Goal: Information Seeking & Learning: Learn about a topic

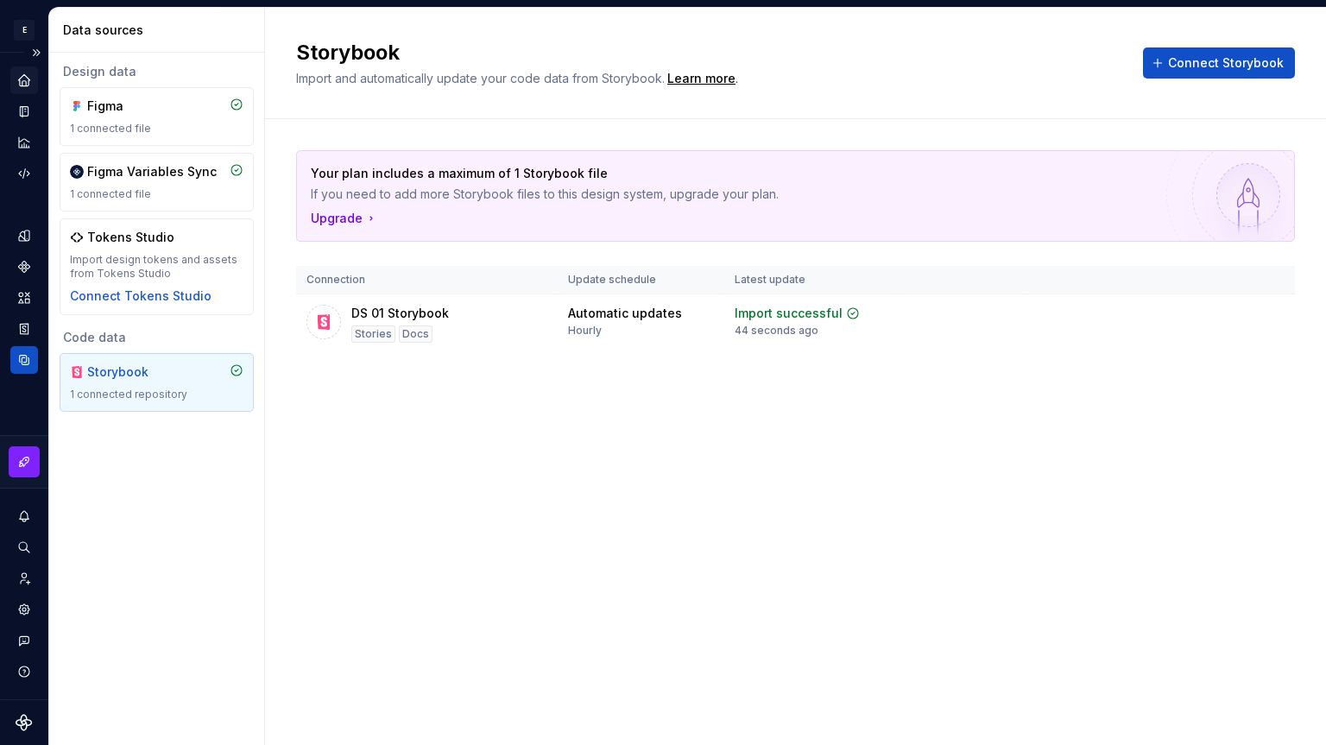
click at [20, 73] on icon "Home" at bounding box center [24, 81] width 16 height 16
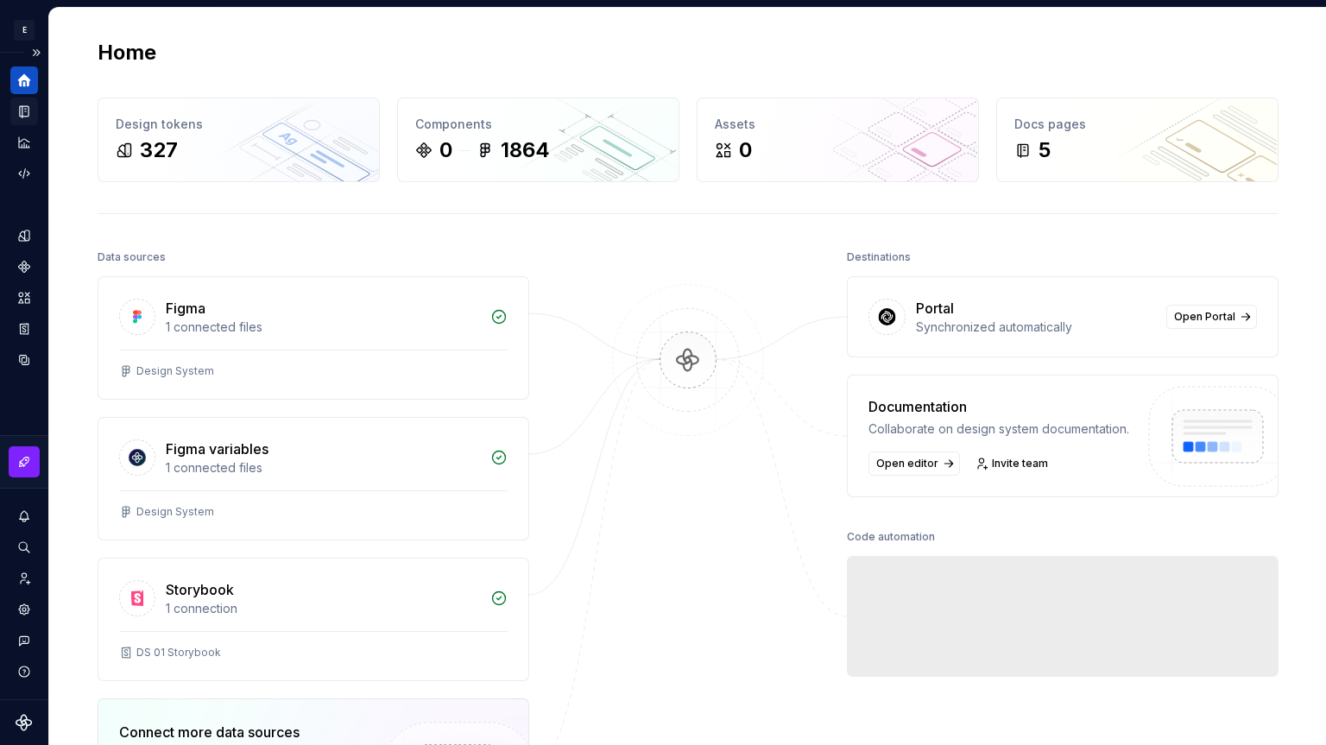
click at [27, 108] on icon "Documentation" at bounding box center [25, 111] width 7 height 9
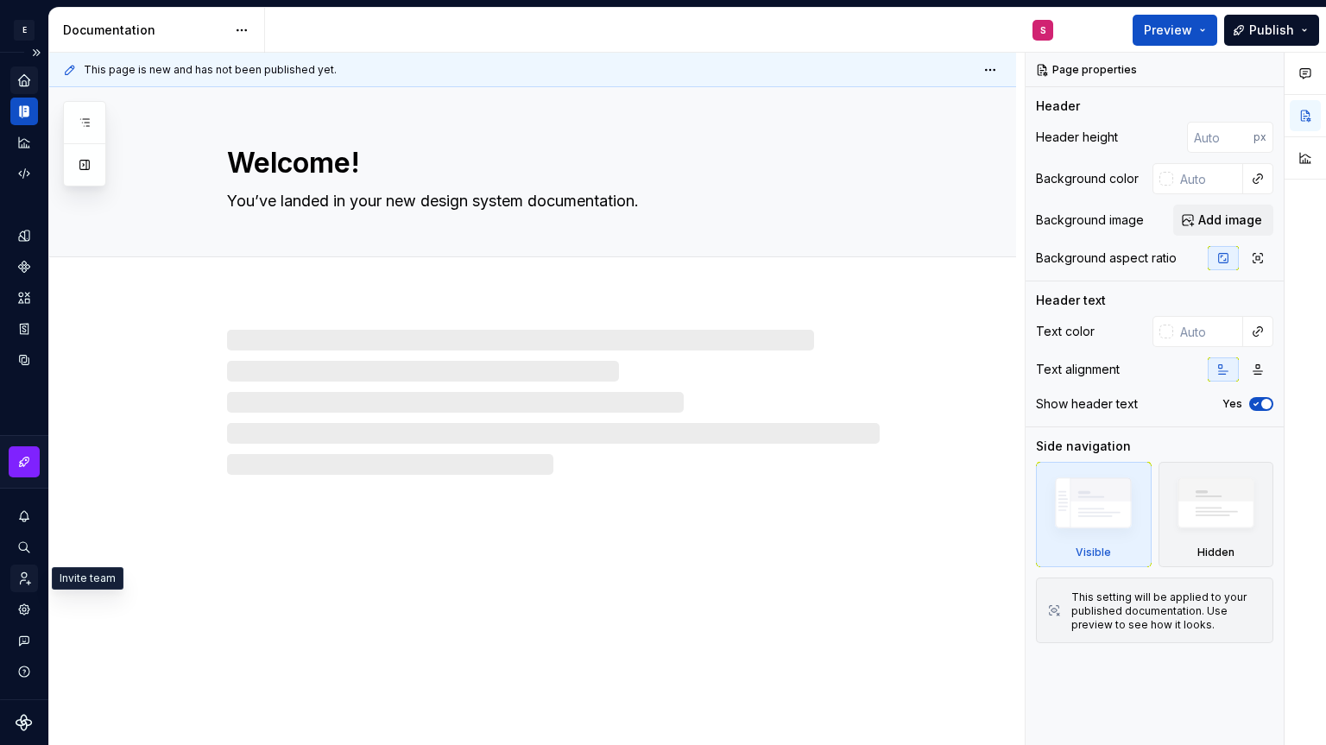
click at [14, 575] on div "Invite team" at bounding box center [24, 579] width 28 height 28
type textarea "*"
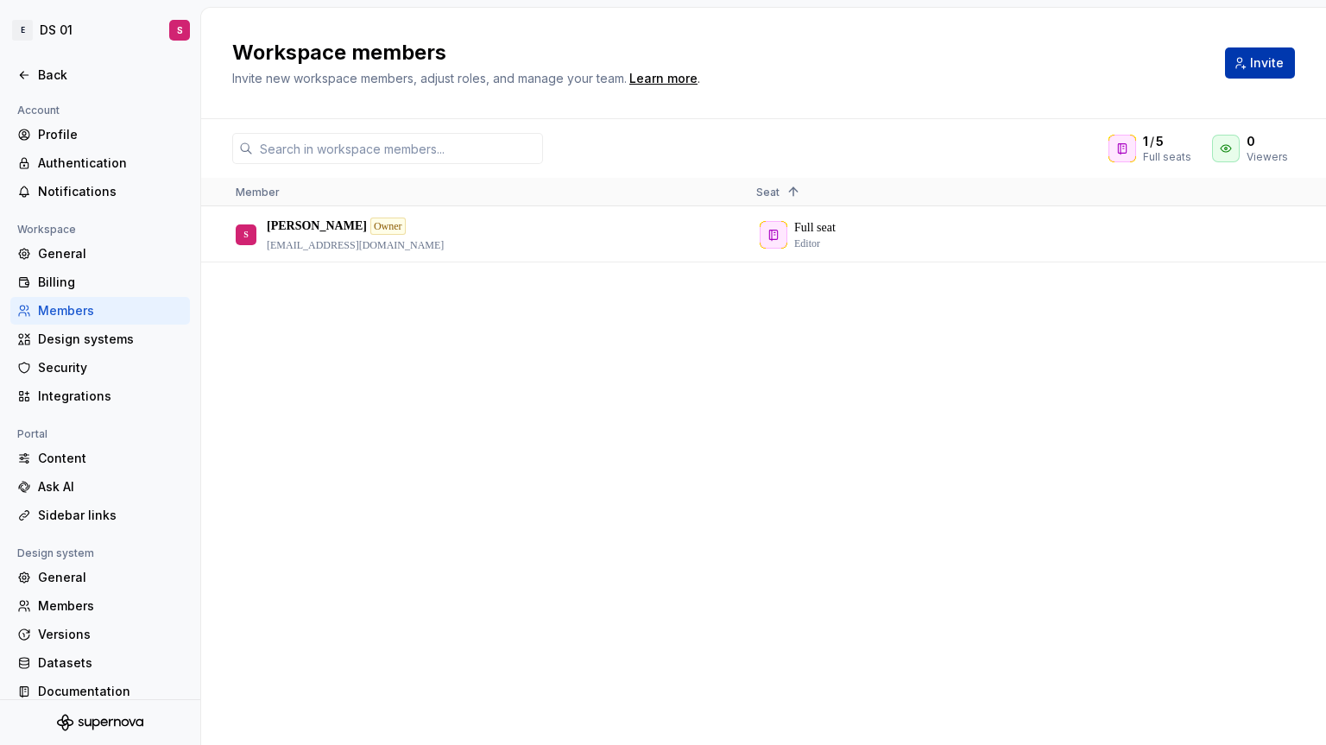
click at [1262, 69] on span "Invite" at bounding box center [1267, 62] width 34 height 17
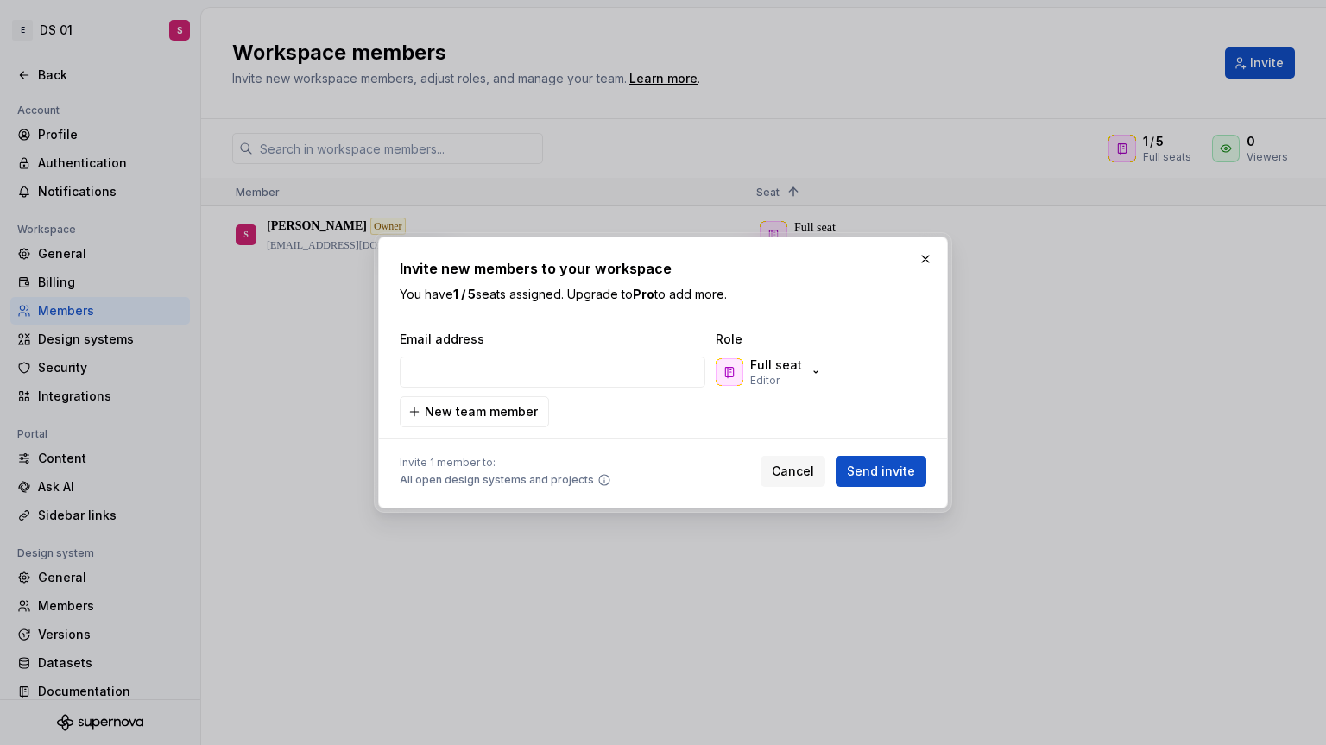
click at [494, 350] on div "Email address Role Full seat Editor New team member" at bounding box center [663, 379] width 527 height 97
click at [505, 379] on input "email" at bounding box center [553, 372] width 306 height 31
paste input "[PERSON_NAME][EMAIL_ADDRESS][DOMAIN_NAME]"
type input "[PERSON_NAME][EMAIL_ADDRESS][DOMAIN_NAME]"
click at [880, 468] on span "Send invite" at bounding box center [881, 471] width 68 height 17
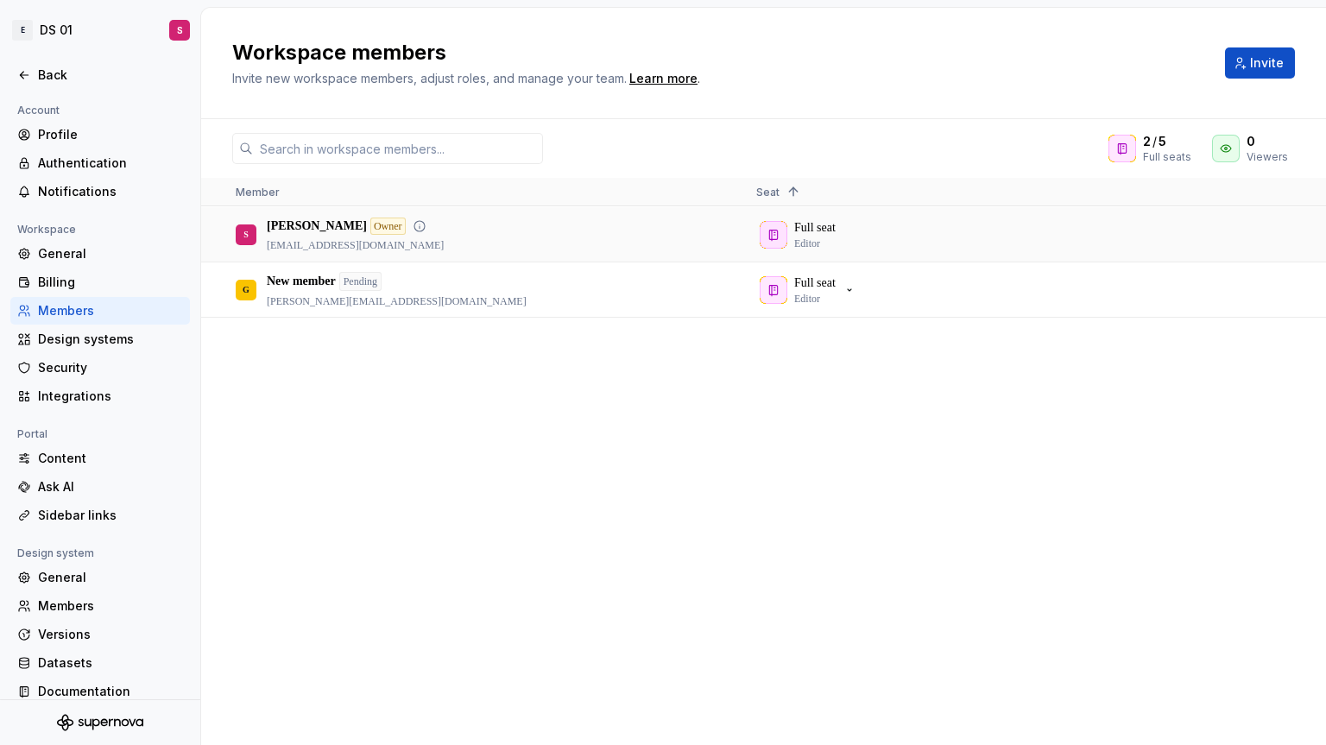
click at [325, 247] on p "[EMAIL_ADDRESS][DOMAIN_NAME]" at bounding box center [355, 245] width 177 height 14
click at [413, 222] on icon at bounding box center [420, 226] width 14 height 14
click at [413, 225] on icon at bounding box center [420, 226] width 14 height 14
click at [22, 28] on html "E DS 01 S Back Account Profile Authentication Notifications Workspace General B…" at bounding box center [663, 372] width 1326 height 745
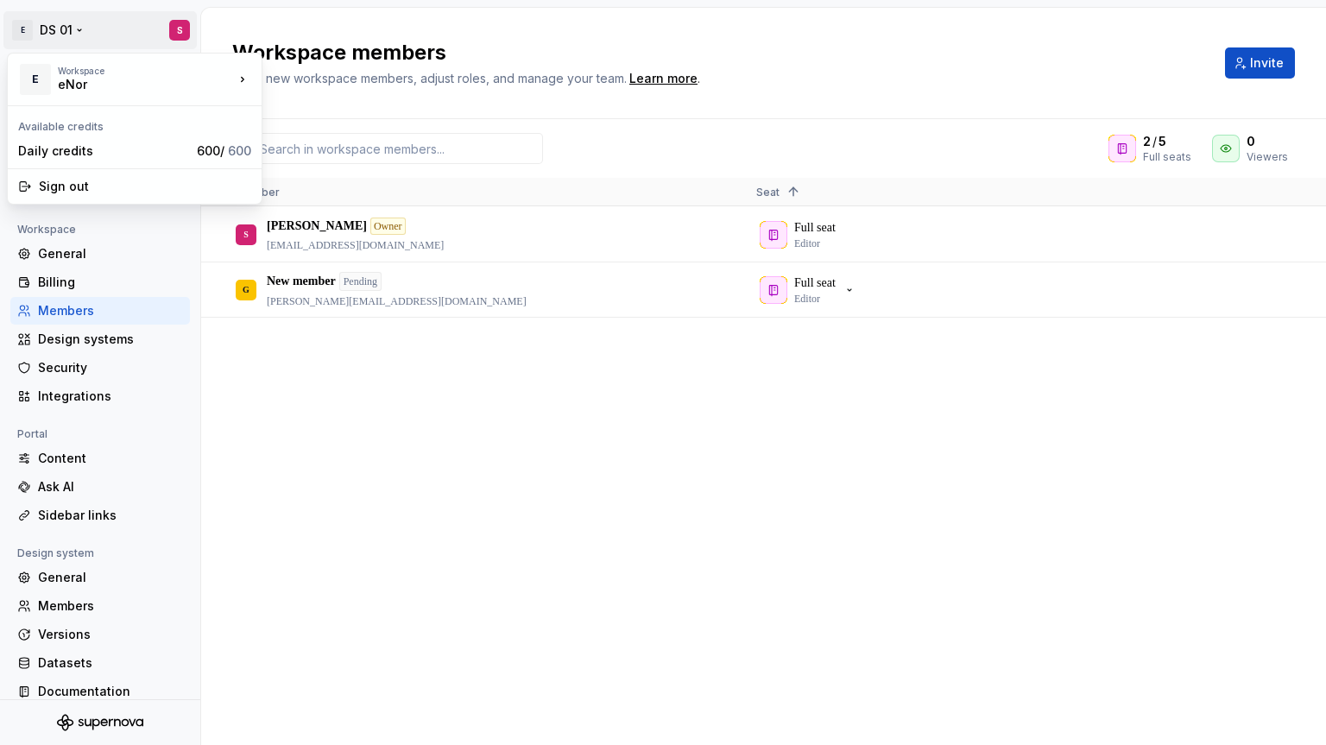
click at [175, 17] on html "E DS 01 S Back Account Profile Authentication Notifications Workspace General B…" at bounding box center [663, 372] width 1326 height 745
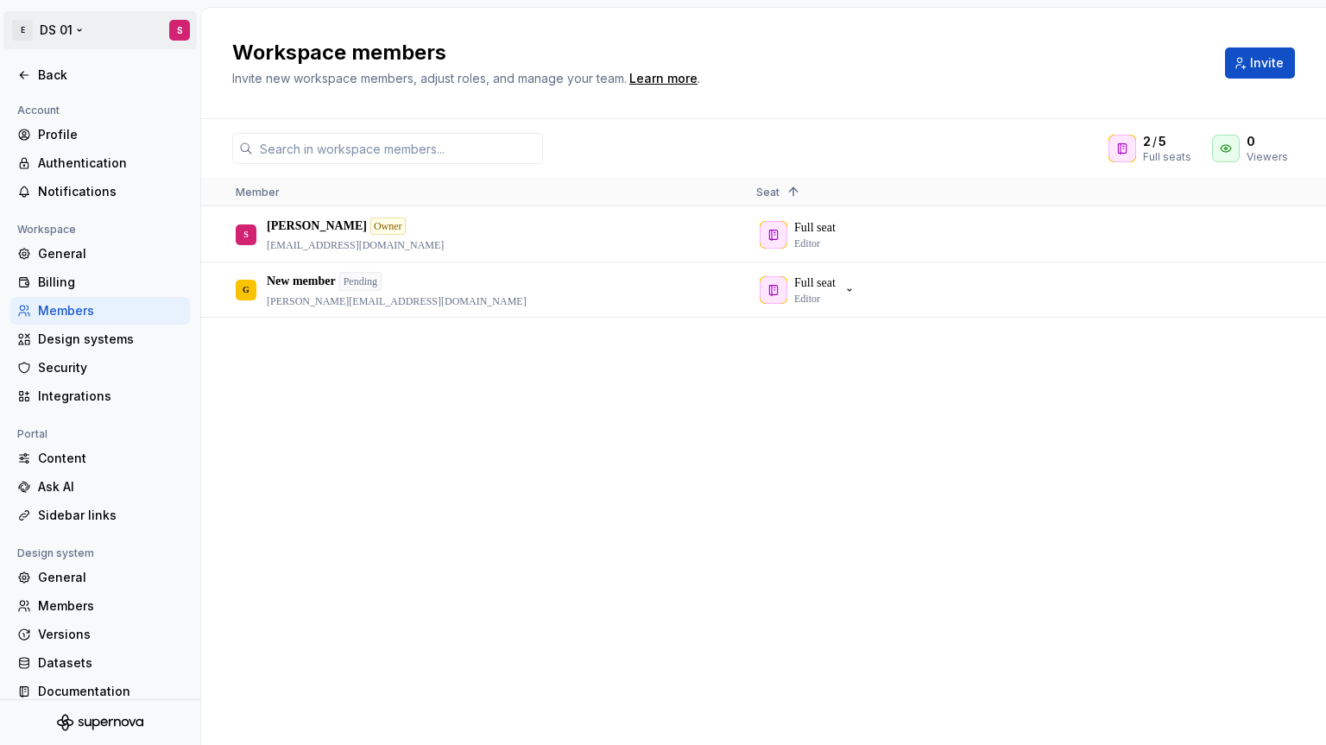
click at [176, 31] on html "E DS 01 S Back Account Profile Authentication Notifications Workspace General B…" at bounding box center [663, 372] width 1326 height 745
click at [420, 443] on html "E DS 01 S Back Account Profile Authentication Notifications Workspace General B…" at bounding box center [663, 372] width 1326 height 745
click at [1273, 55] on span "Invite" at bounding box center [1267, 62] width 34 height 17
click at [73, 133] on div "Profile" at bounding box center [110, 134] width 145 height 17
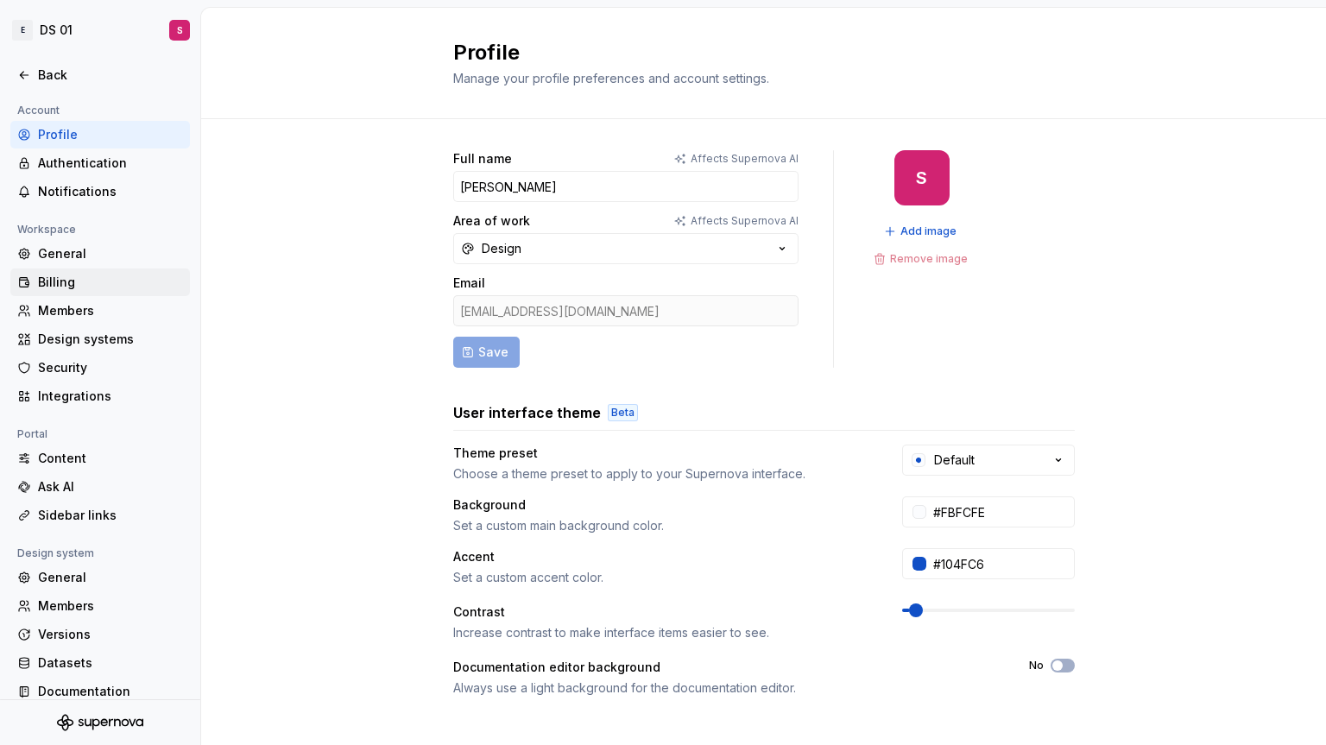
click at [82, 268] on div "Billing" at bounding box center [100, 282] width 180 height 28
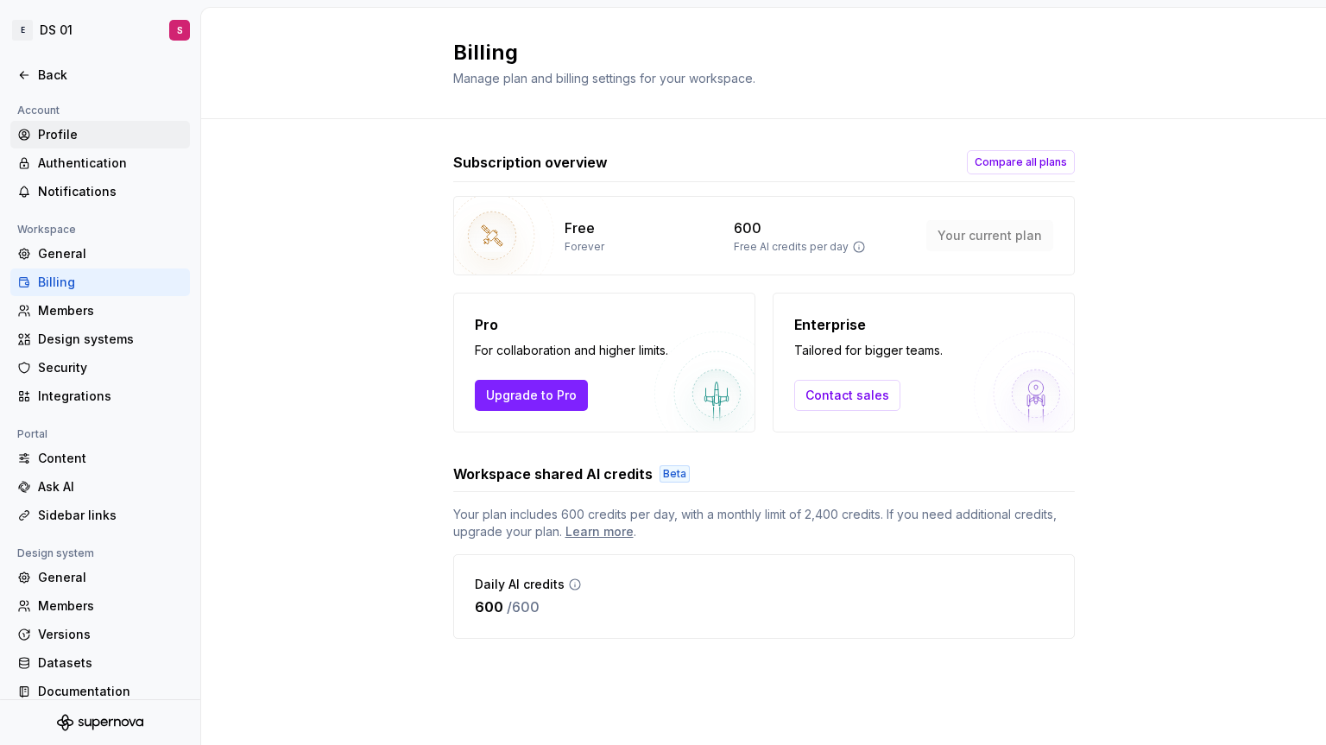
click at [94, 135] on div "Profile" at bounding box center [110, 134] width 145 height 17
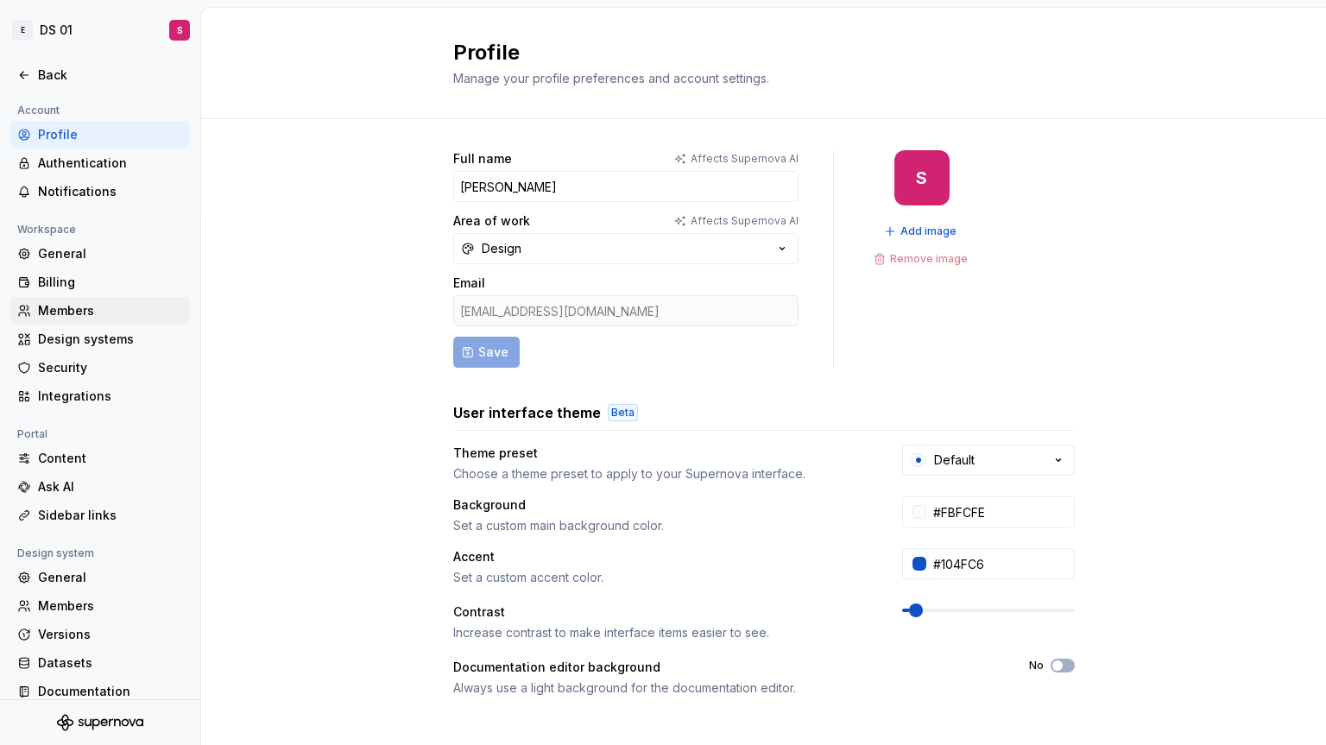
click at [64, 299] on div "Members" at bounding box center [100, 311] width 180 height 28
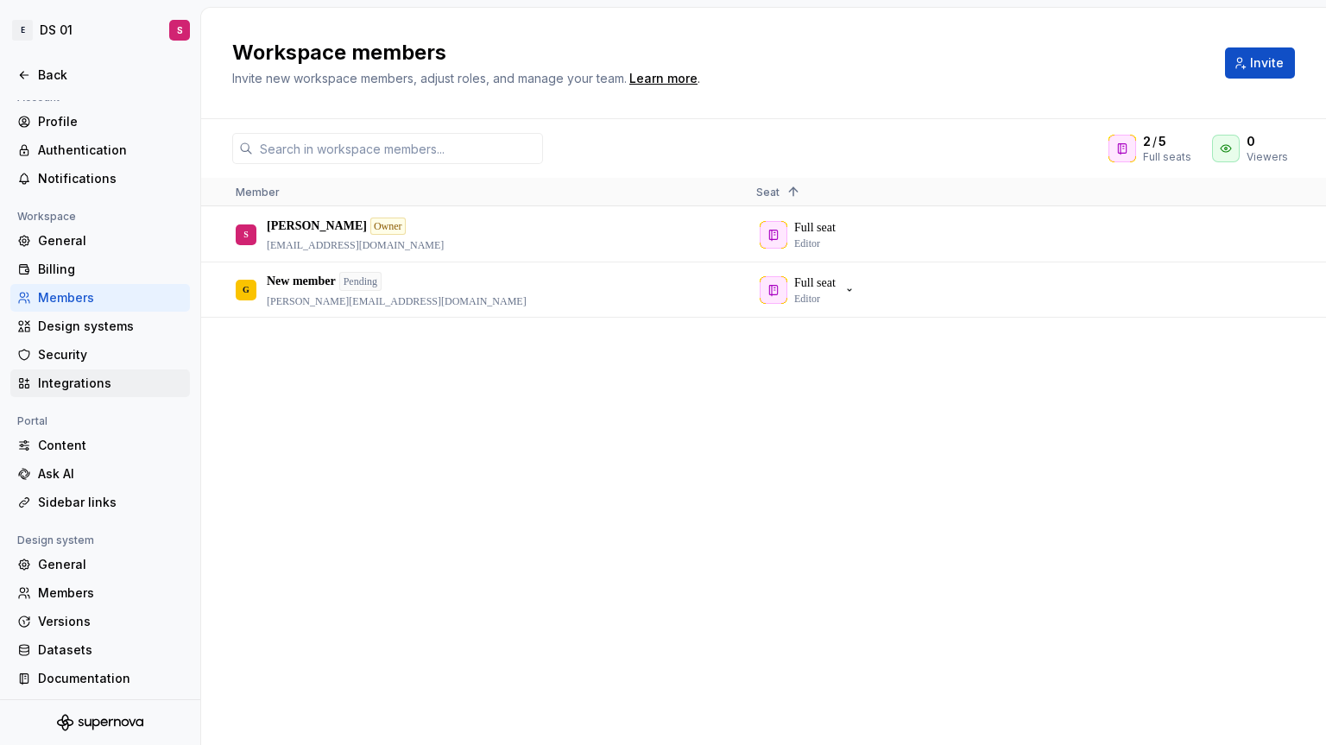
scroll to position [16, 0]
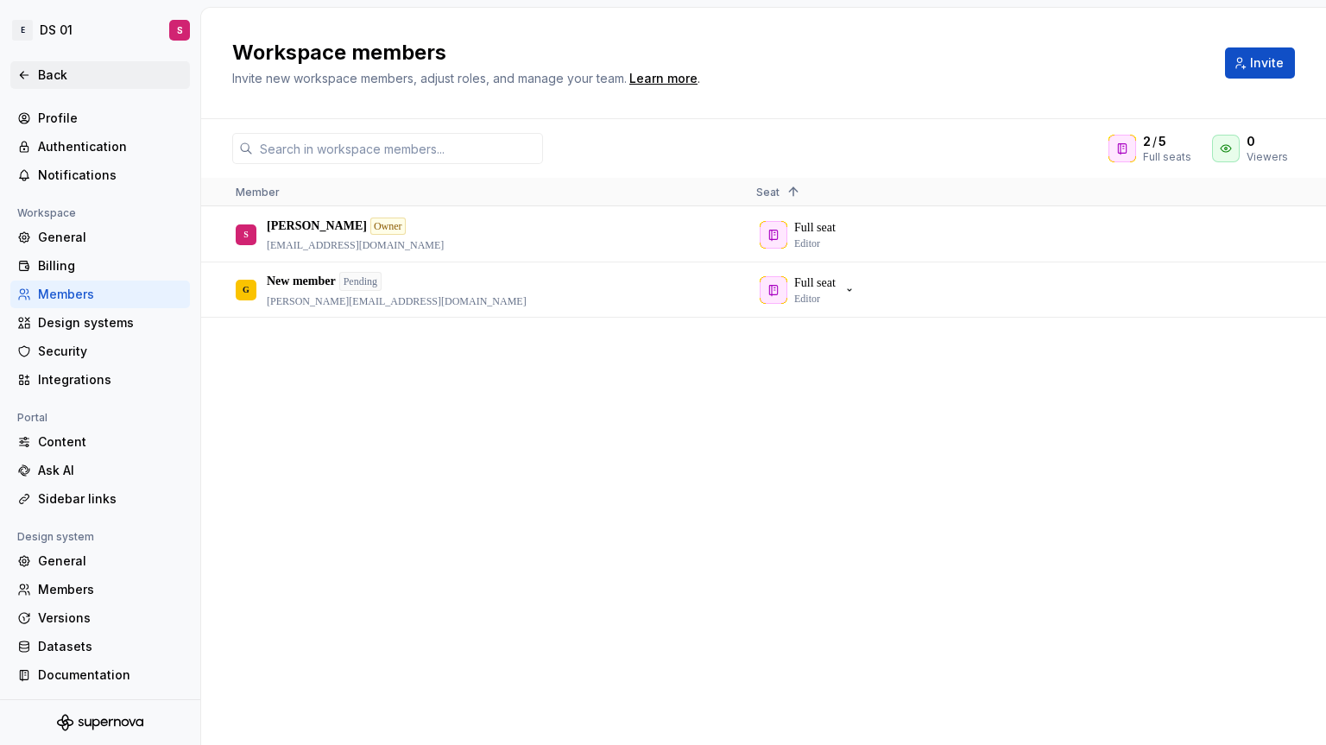
click at [25, 68] on icon at bounding box center [24, 75] width 14 height 14
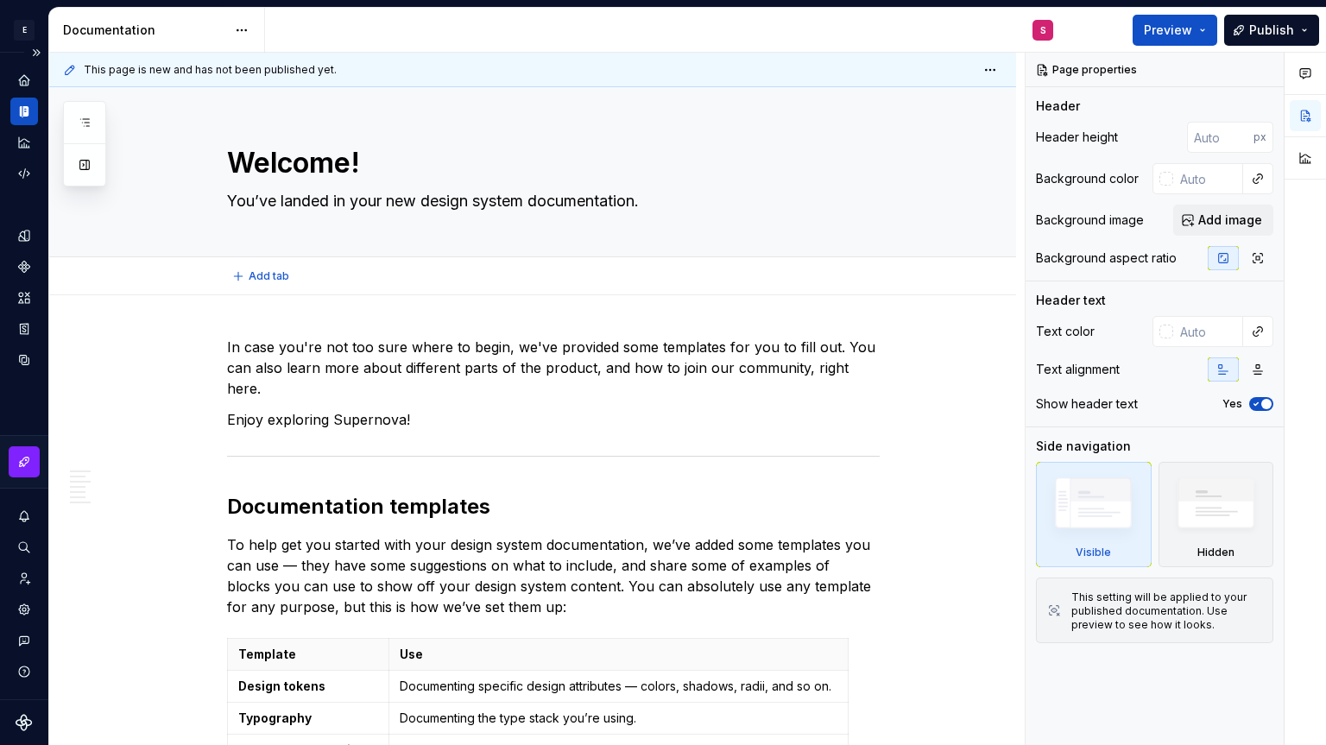
type textarea "*"
click at [22, 363] on icon "Data sources" at bounding box center [24, 360] width 16 height 16
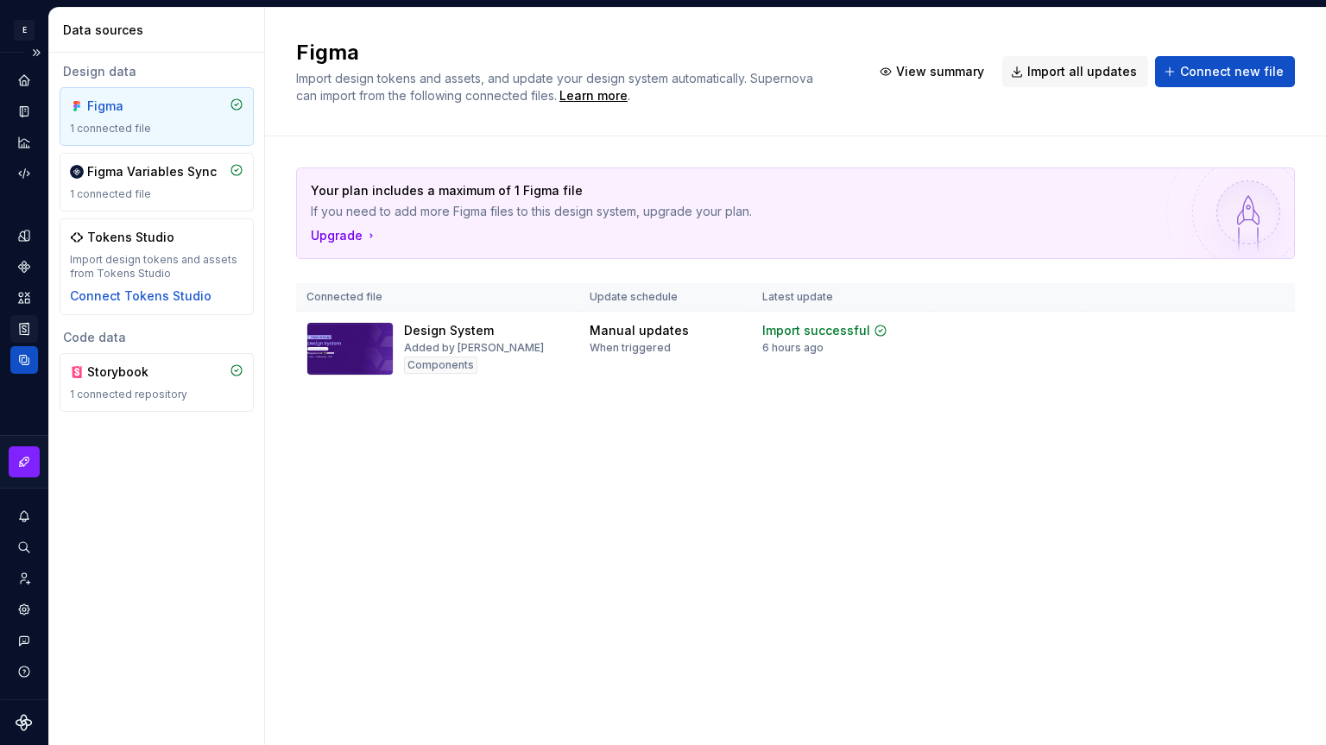
click at [29, 327] on icon "Storybook stories" at bounding box center [24, 329] width 16 height 16
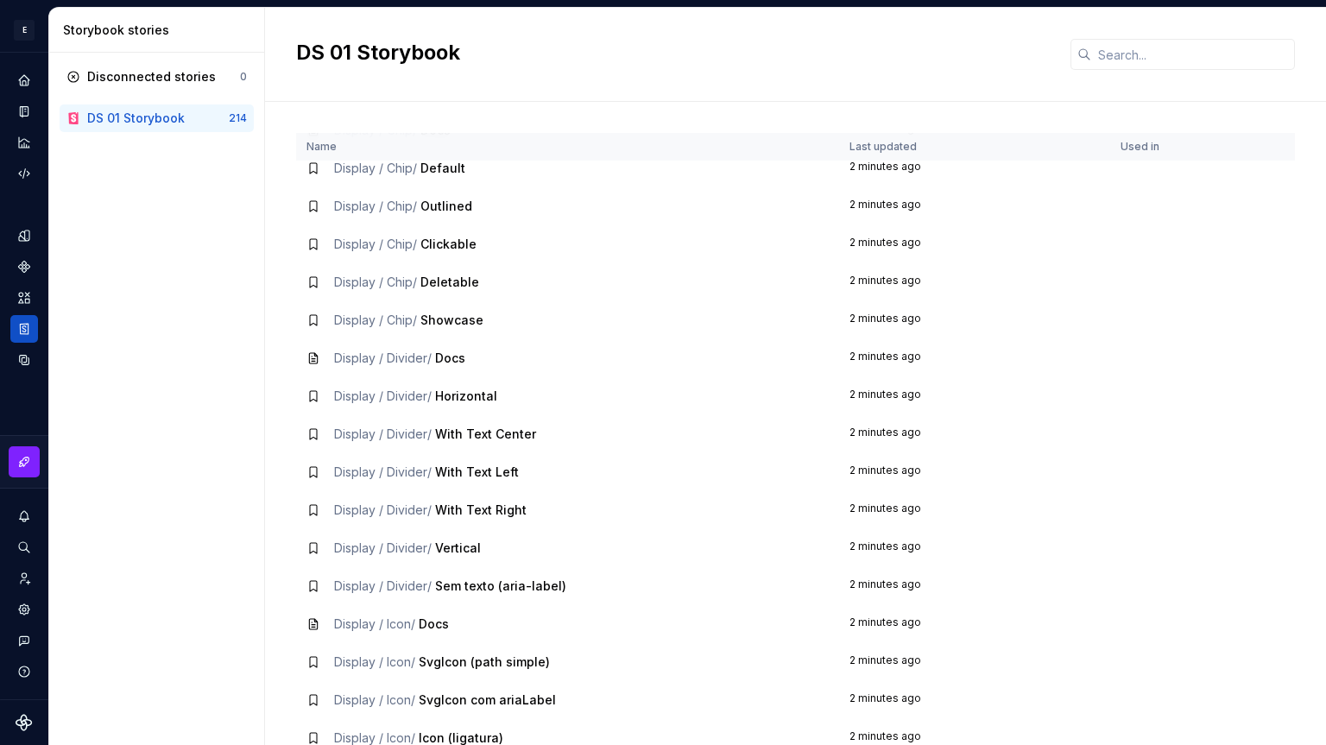
scroll to position [432, 0]
click at [22, 354] on icon "Data sources" at bounding box center [24, 360] width 16 height 16
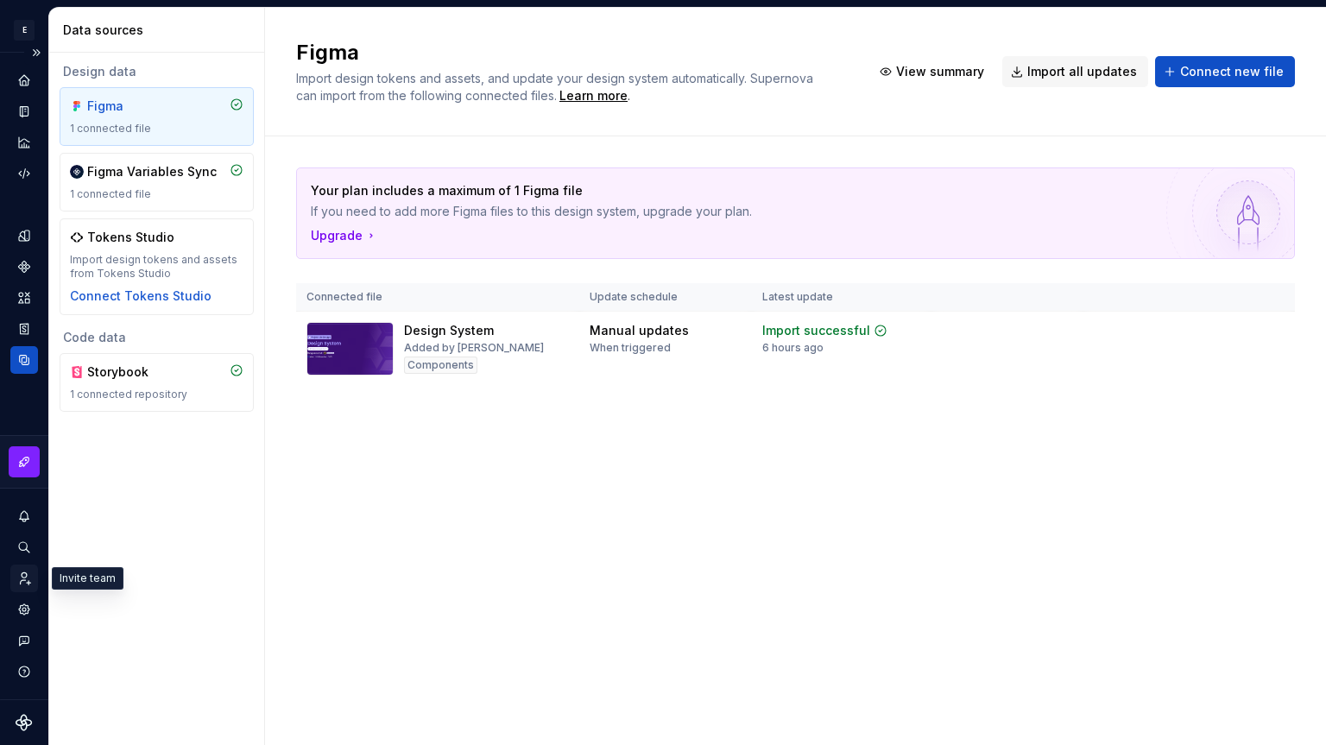
click at [24, 571] on icon "Invite team" at bounding box center [24, 579] width 16 height 16
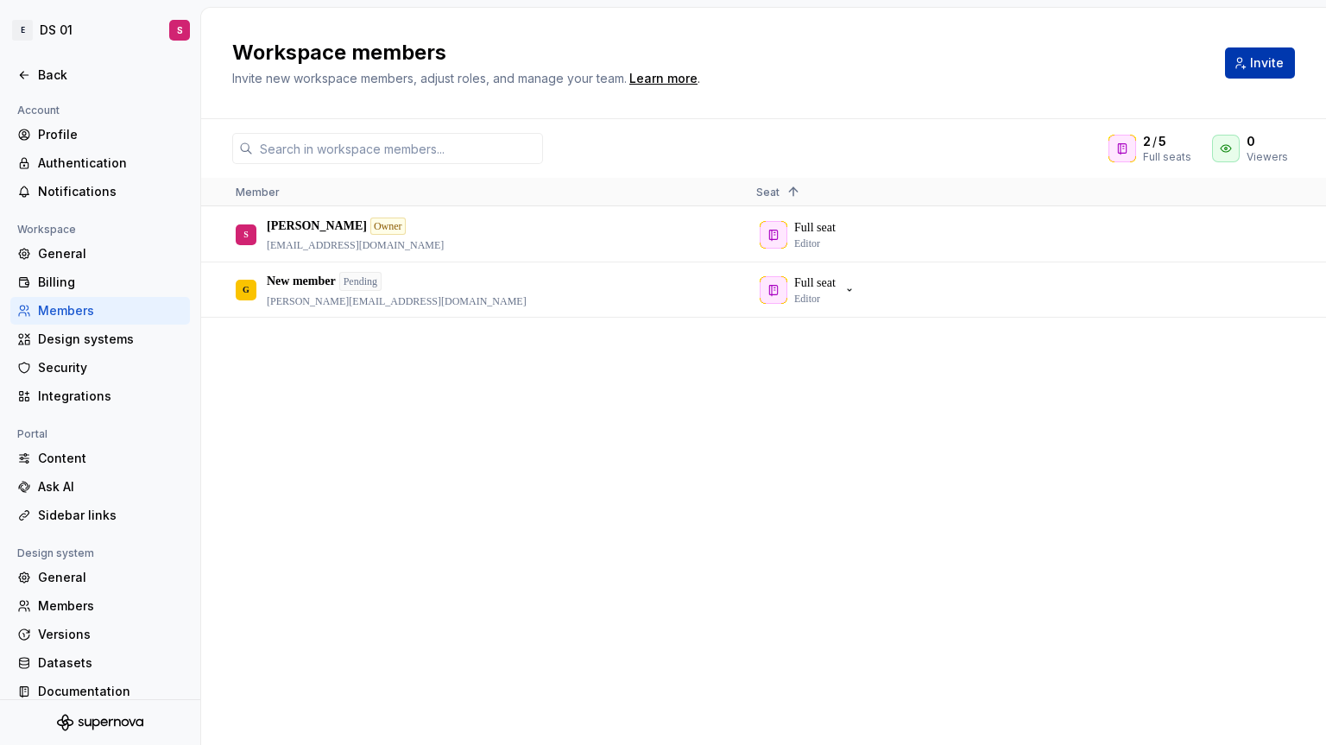
click at [1278, 60] on span "Invite" at bounding box center [1267, 62] width 34 height 17
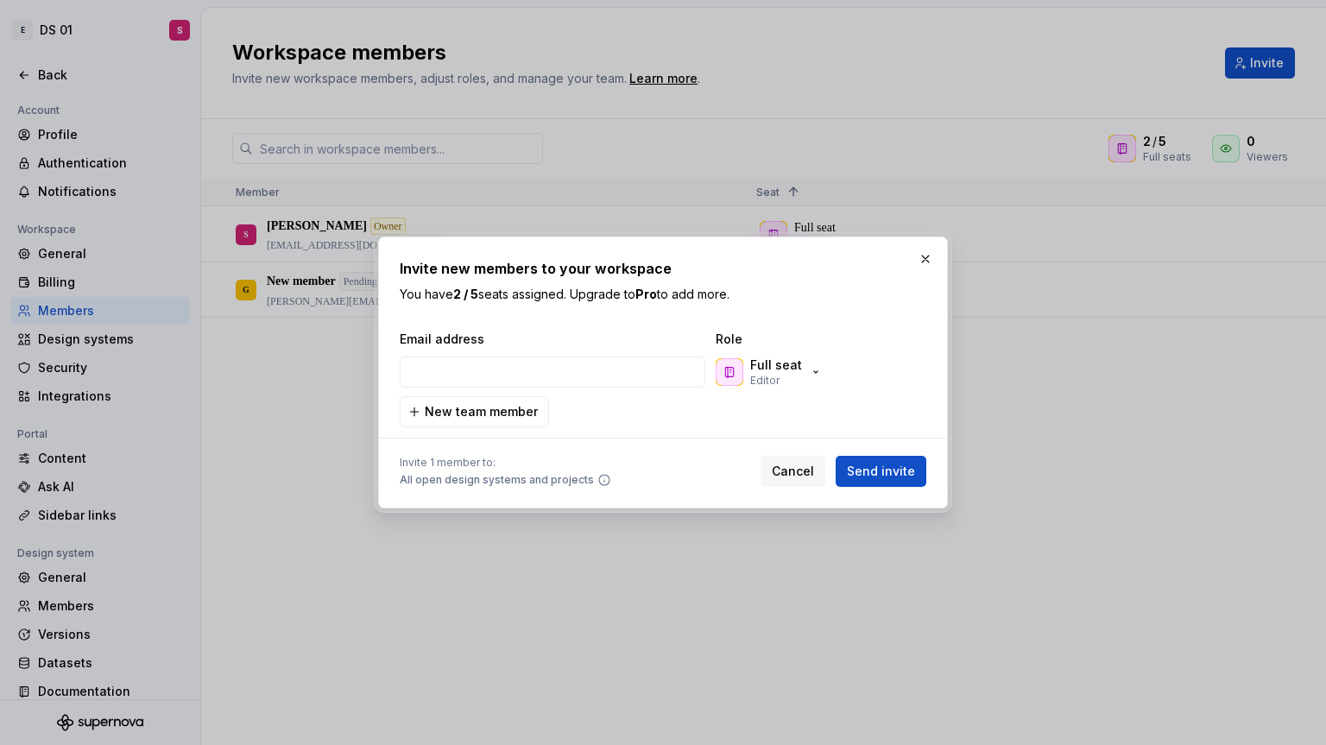
type input "[PERSON_NAME][EMAIL_ADDRESS][DOMAIN_NAME]"
click at [887, 464] on span "Send invite" at bounding box center [881, 471] width 68 height 17
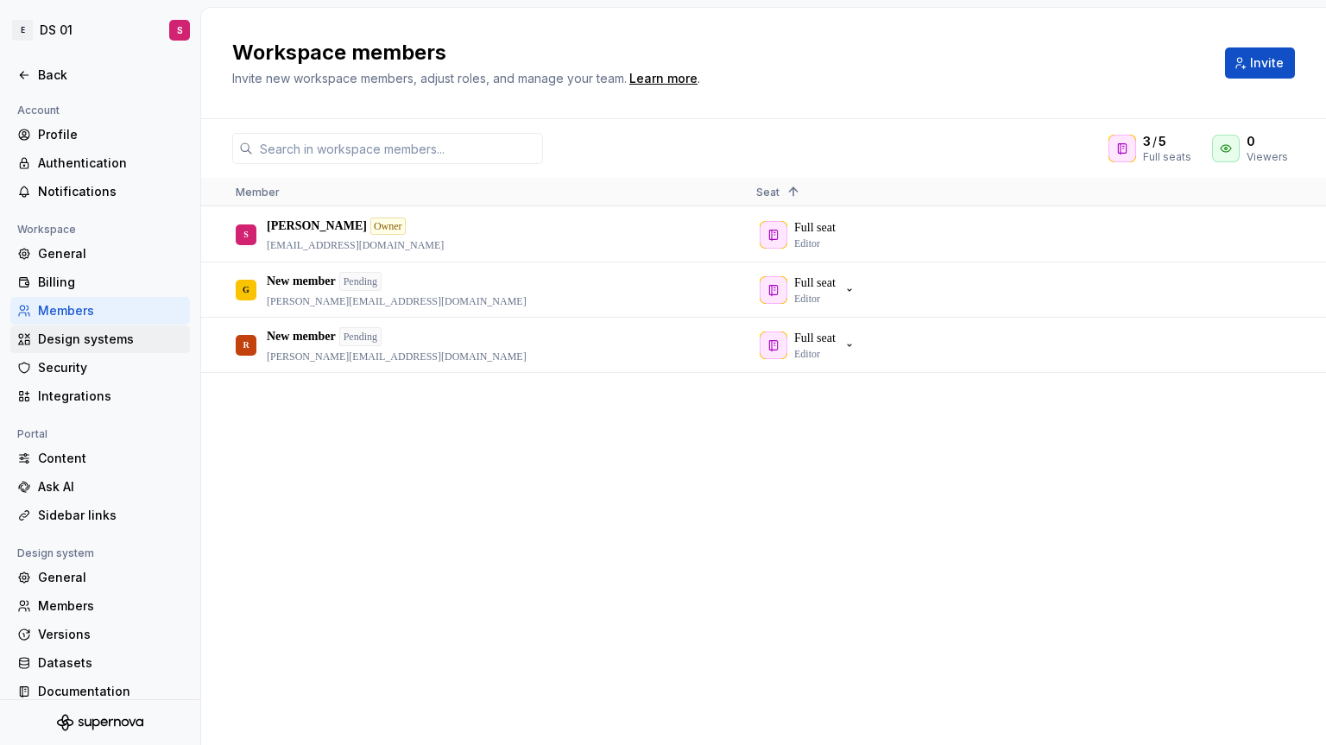
click at [98, 347] on div "Design systems" at bounding box center [110, 339] width 145 height 17
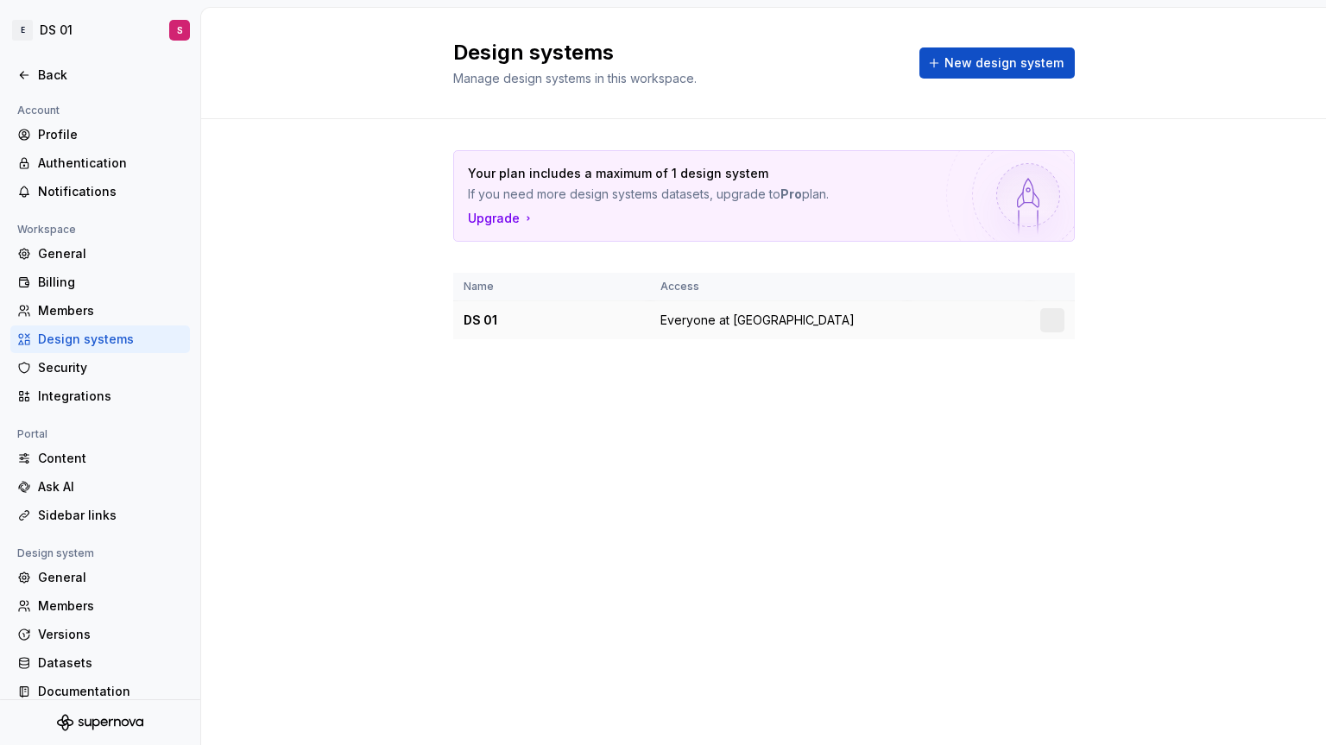
click at [484, 329] on td "DS 01" at bounding box center [551, 320] width 197 height 39
click at [445, 322] on div "Your plan includes a maximum of 1 design system If you need more design systems…" at bounding box center [763, 262] width 1125 height 286
click at [24, 74] on icon at bounding box center [24, 75] width 14 height 14
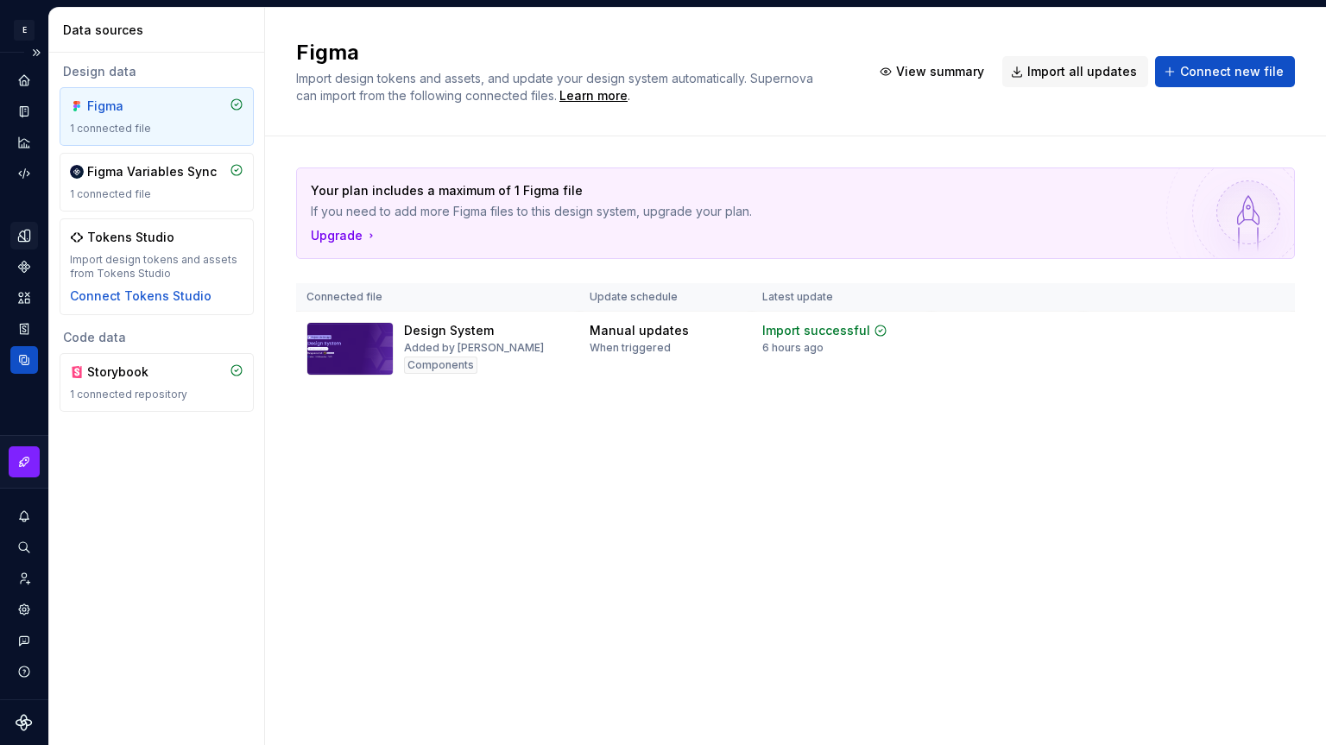
click at [28, 237] on icon "Design tokens" at bounding box center [27, 235] width 5 height 11
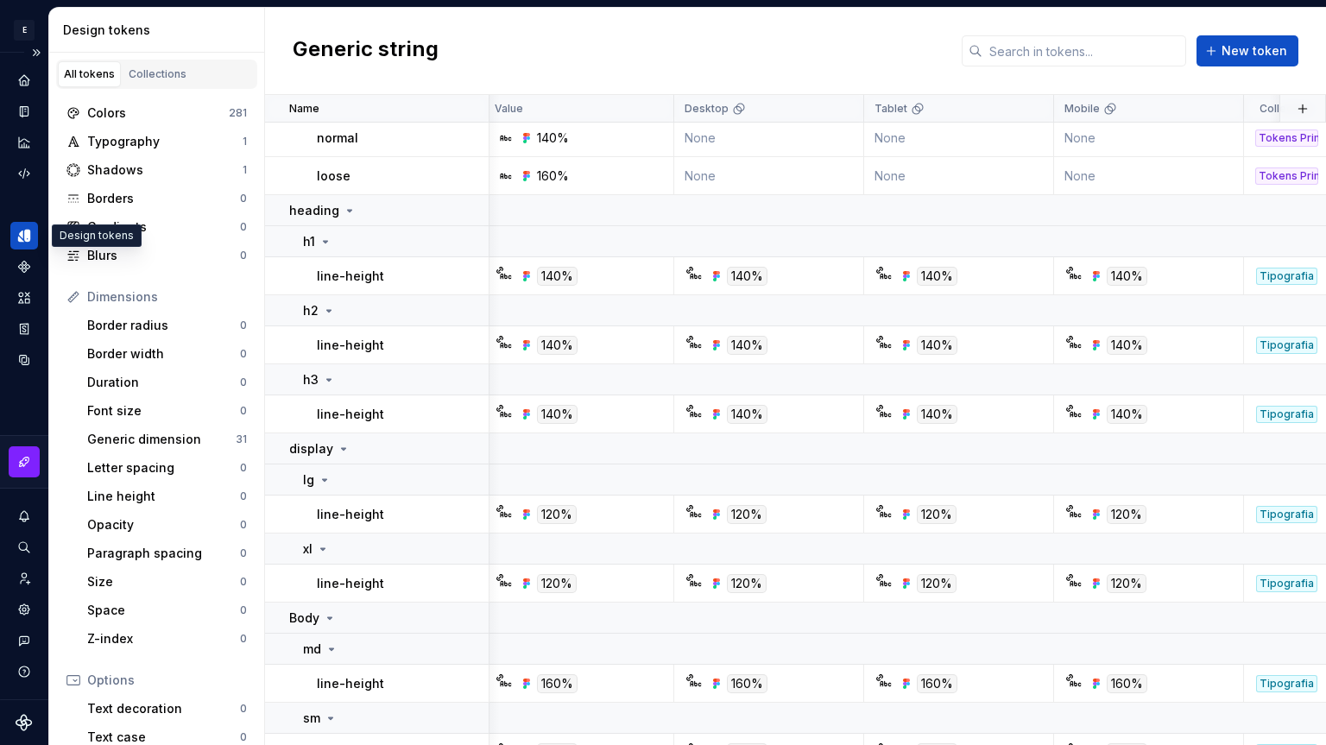
scroll to position [173, 0]
click at [327, 243] on icon at bounding box center [326, 242] width 14 height 14
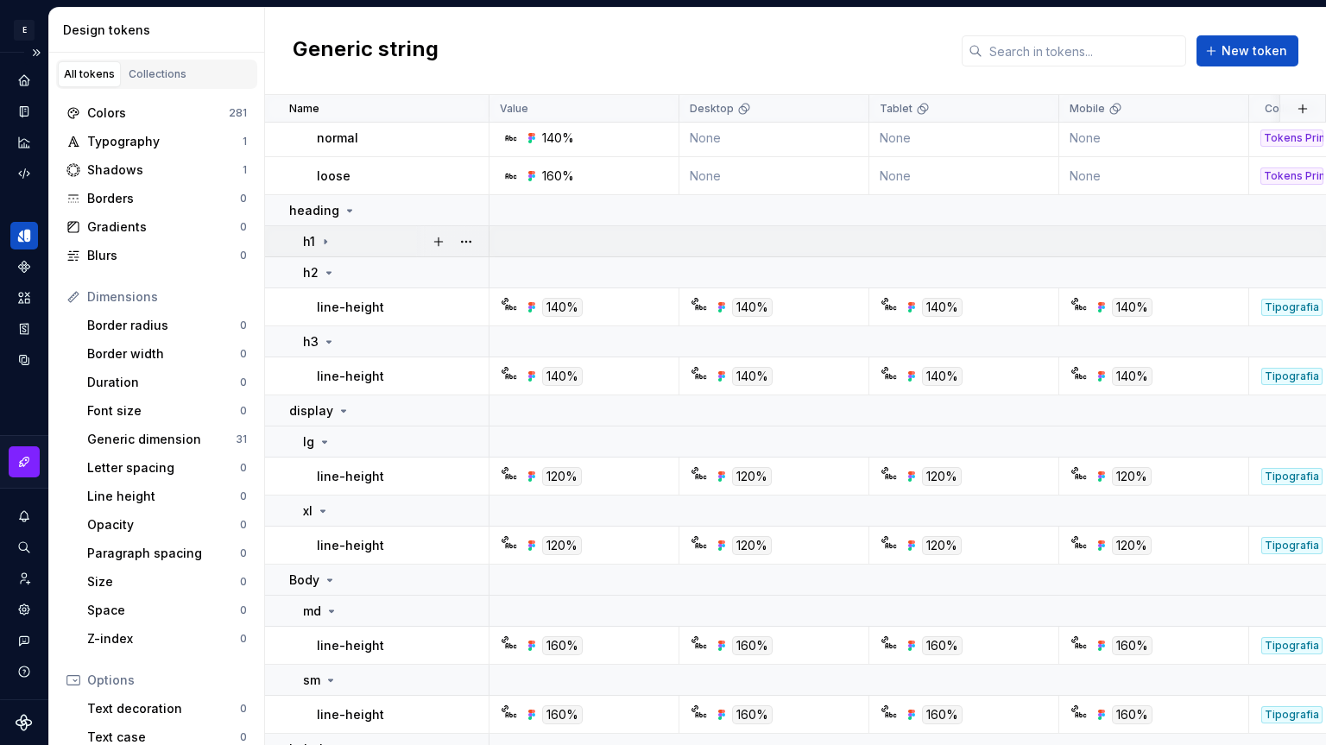
click at [327, 243] on icon at bounding box center [326, 242] width 14 height 14
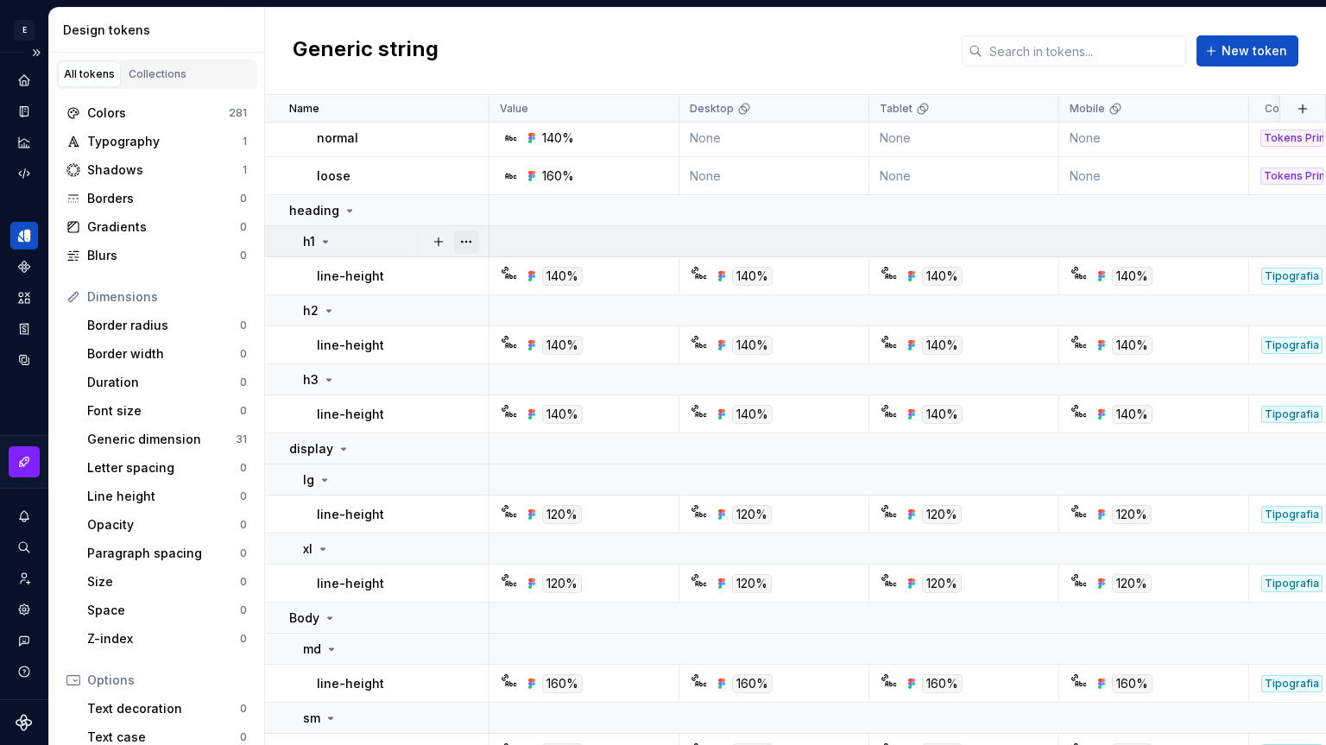
click at [470, 237] on button "button" at bounding box center [466, 242] width 24 height 24
click at [139, 130] on html "E DS 01 S Design system data Design tokens All tokens Collections Colors 281 Ty…" at bounding box center [663, 372] width 1326 height 745
click at [142, 142] on div "Typography" at bounding box center [164, 141] width 155 height 17
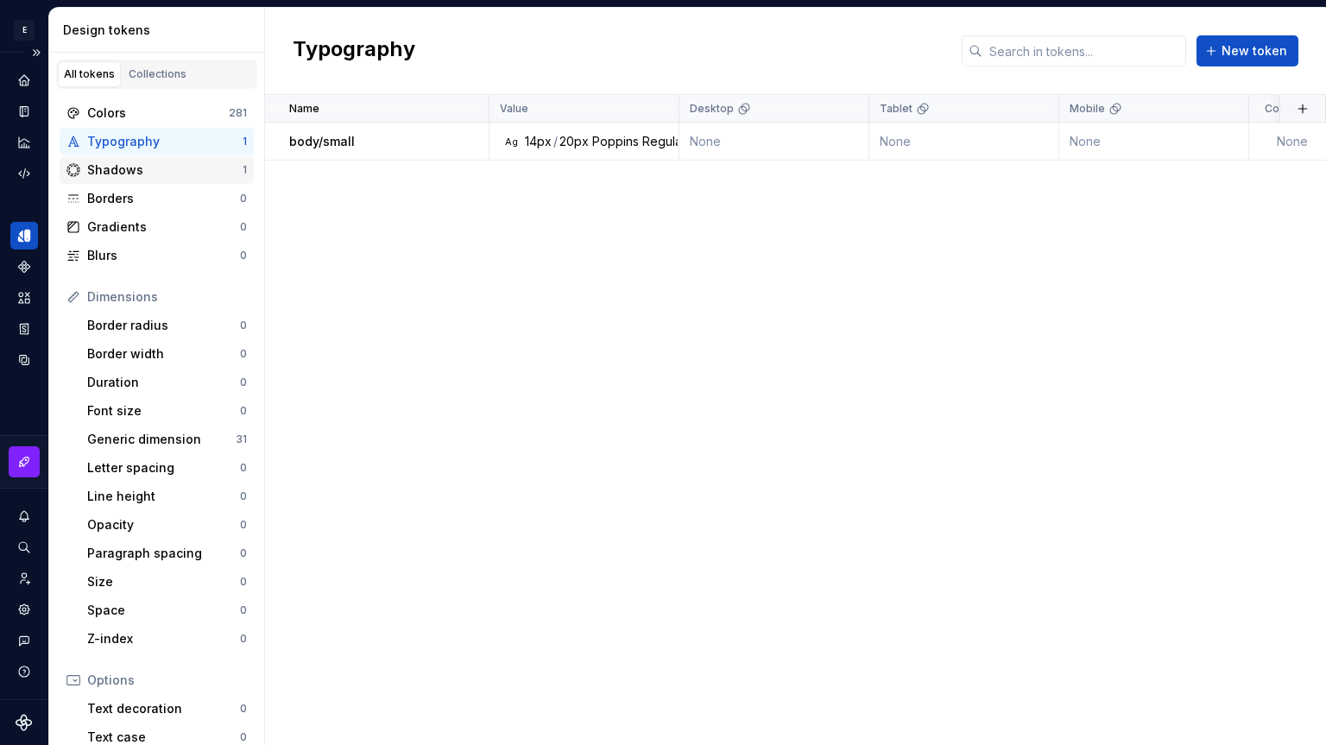
click at [141, 170] on div "Shadows" at bounding box center [164, 169] width 155 height 17
click at [153, 443] on div "Generic dimension" at bounding box center [161, 439] width 148 height 17
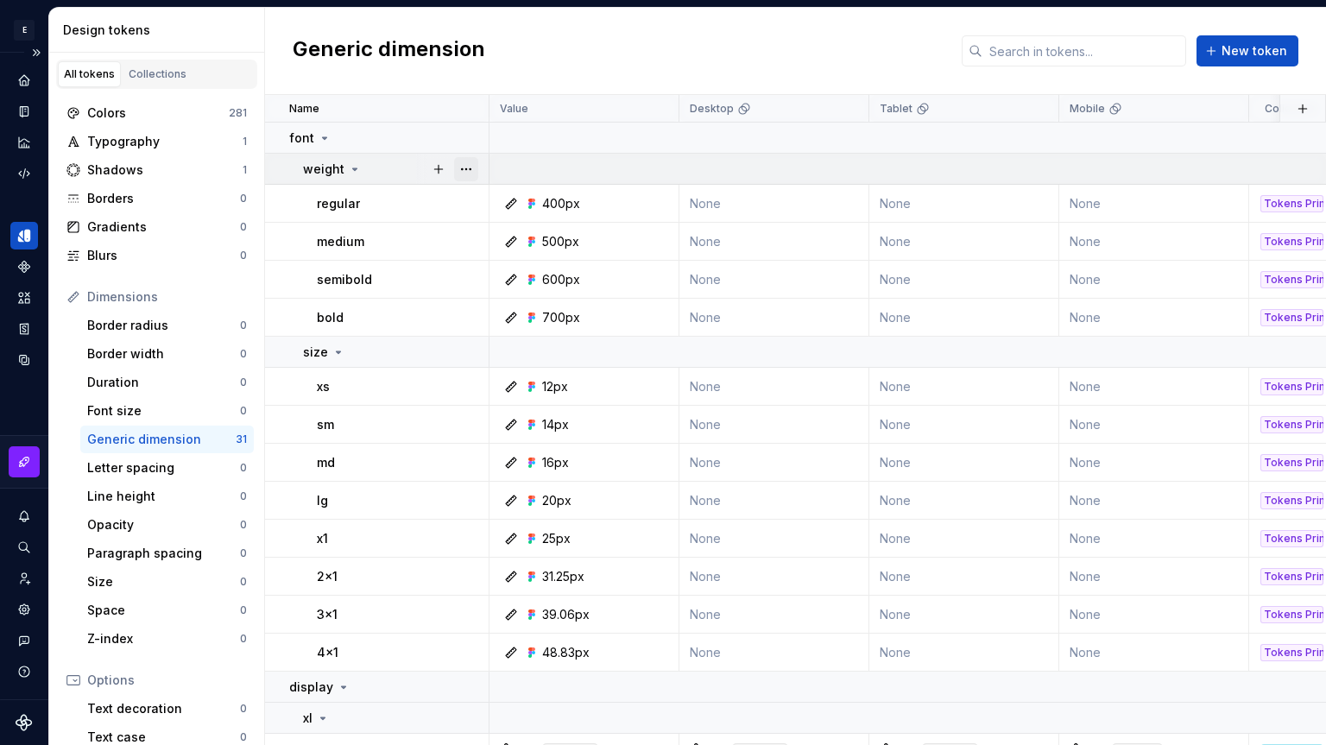
click at [476, 162] on button "button" at bounding box center [466, 169] width 24 height 24
click at [405, 168] on html "E DS 01 S Design system data Design tokens All tokens Collections Colors 281 Ty…" at bounding box center [663, 372] width 1326 height 745
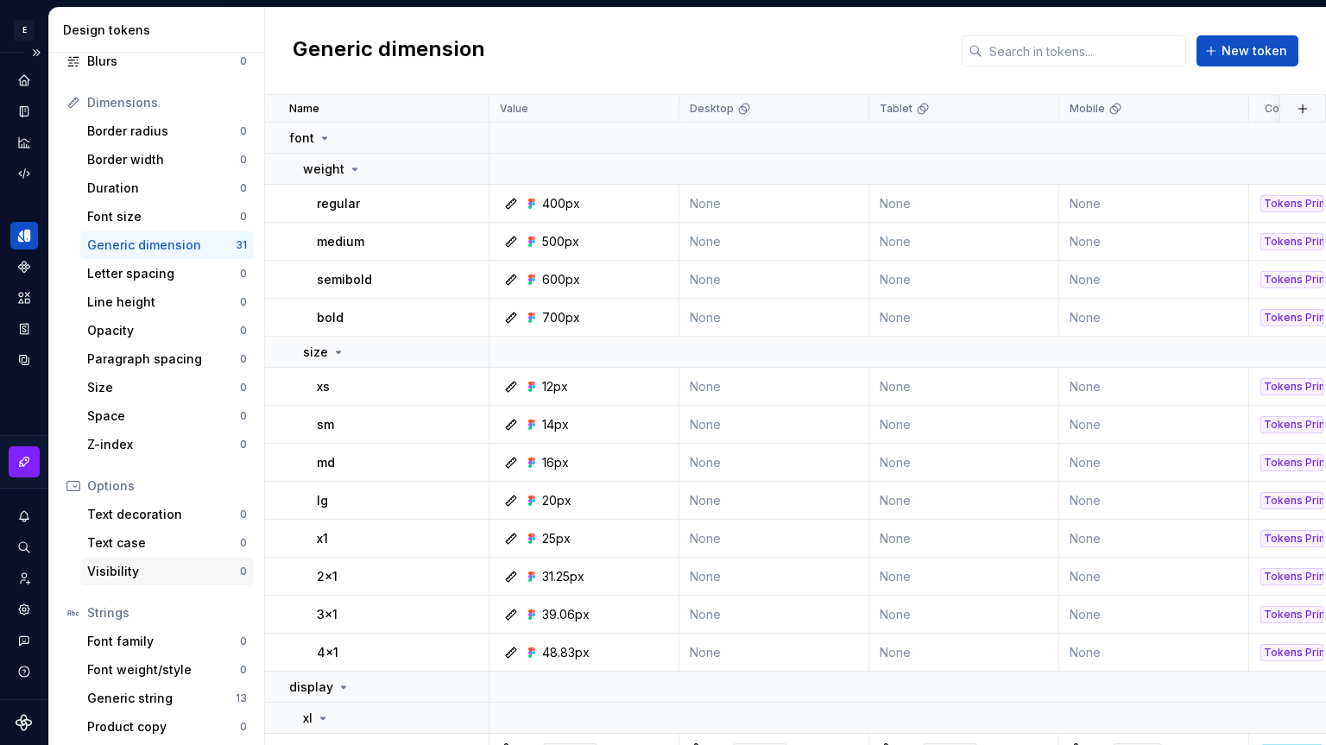
scroll to position [200, 0]
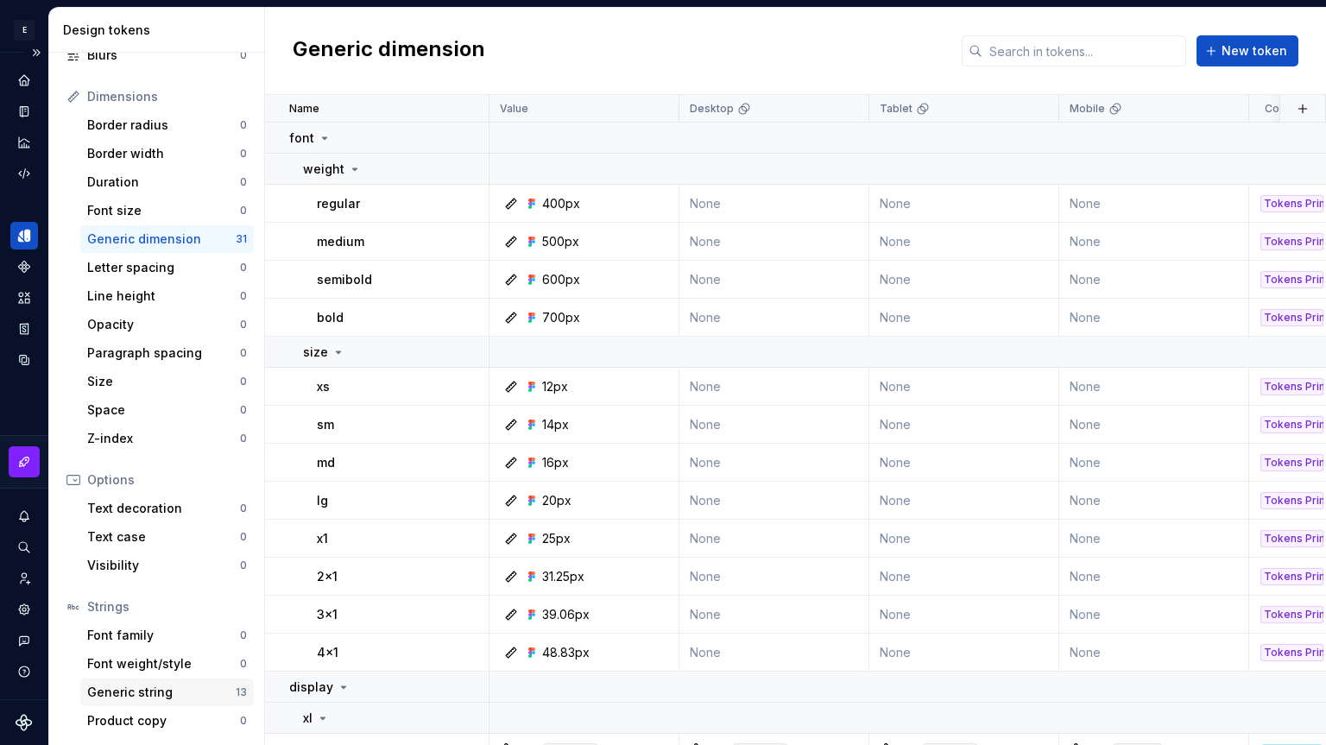
click at [153, 693] on div "Generic string" at bounding box center [161, 692] width 148 height 17
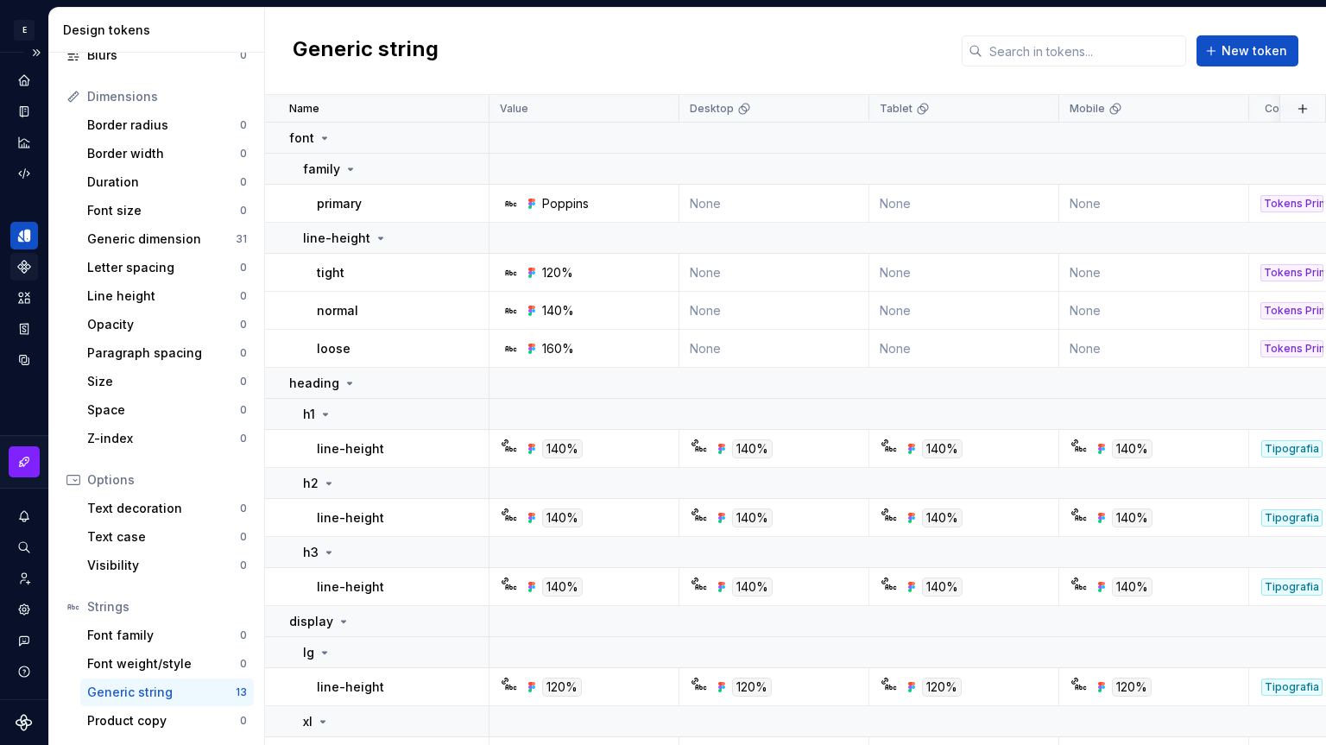
click at [25, 268] on icon "Components" at bounding box center [24, 267] width 12 height 12
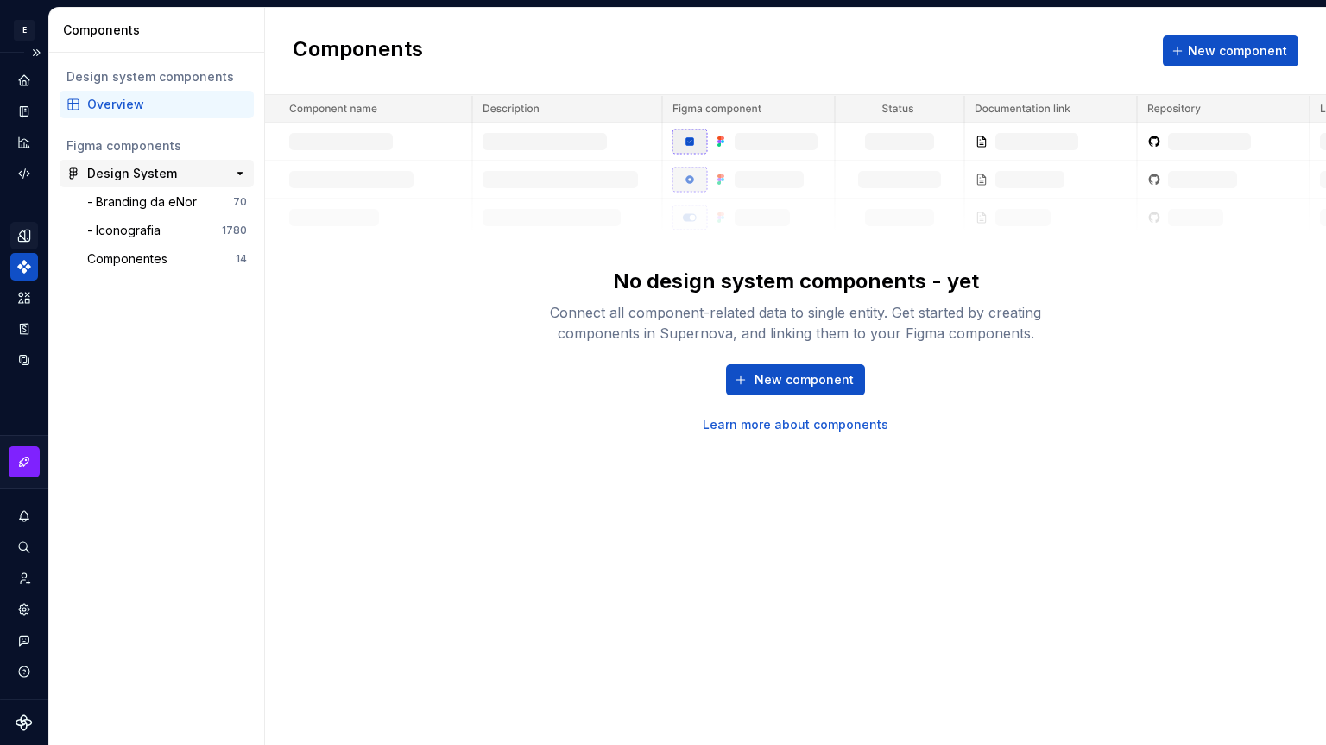
click at [142, 176] on div "Design System" at bounding box center [132, 173] width 90 height 17
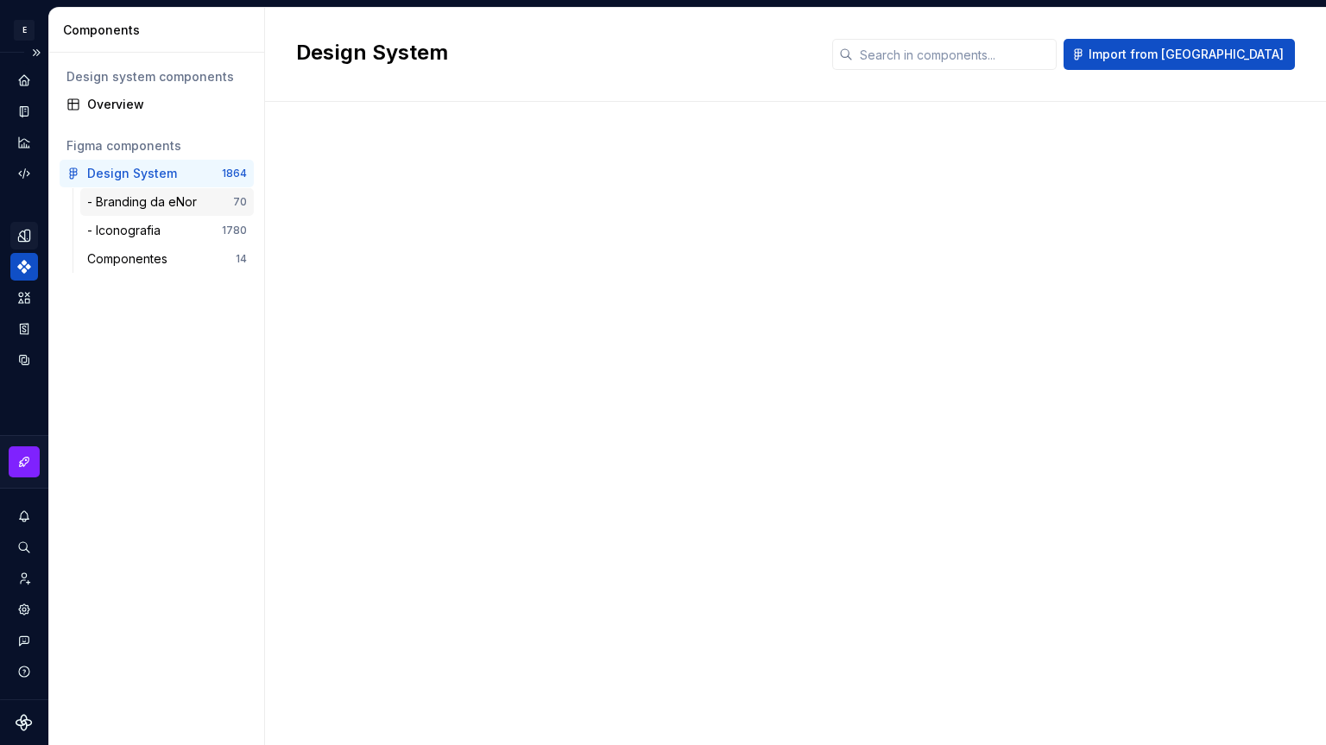
click at [147, 199] on div "- Branding da eNor" at bounding box center [145, 201] width 117 height 17
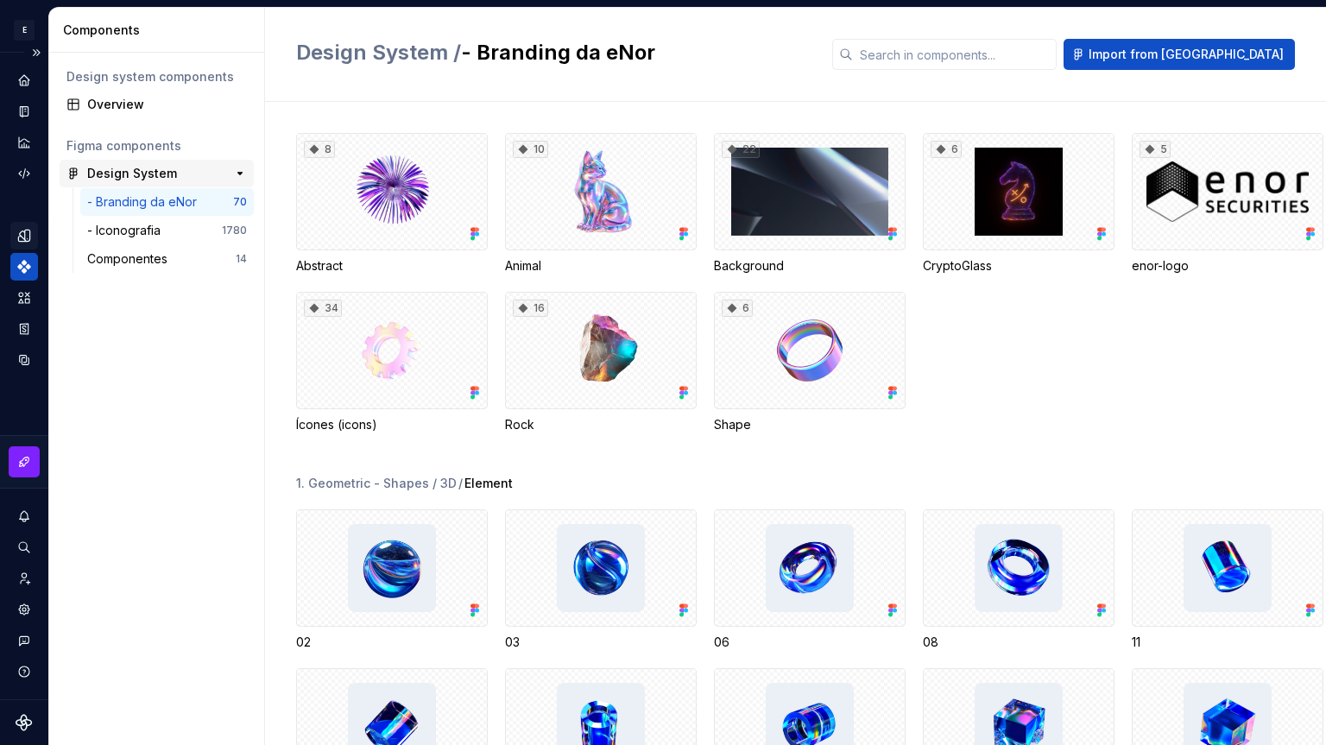
click at [155, 169] on div "Design System" at bounding box center [132, 173] width 90 height 17
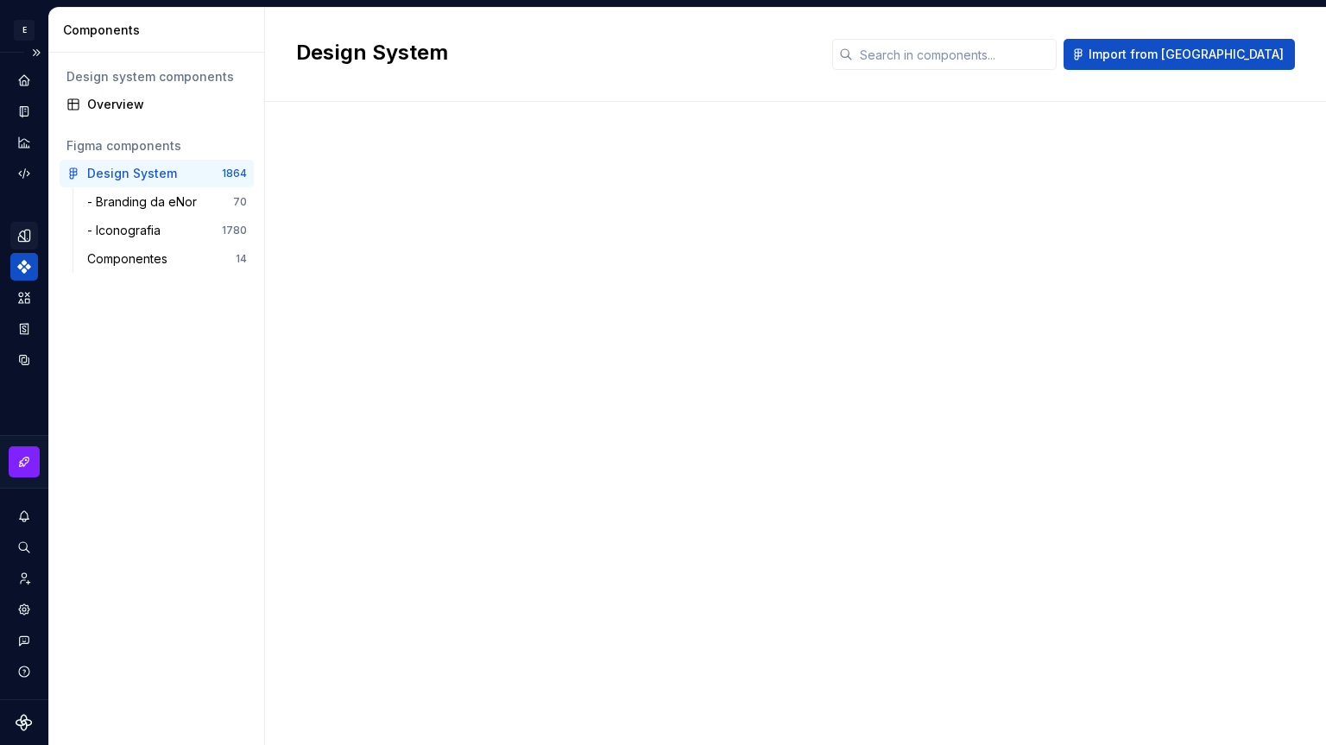
scroll to position [17289, 0]
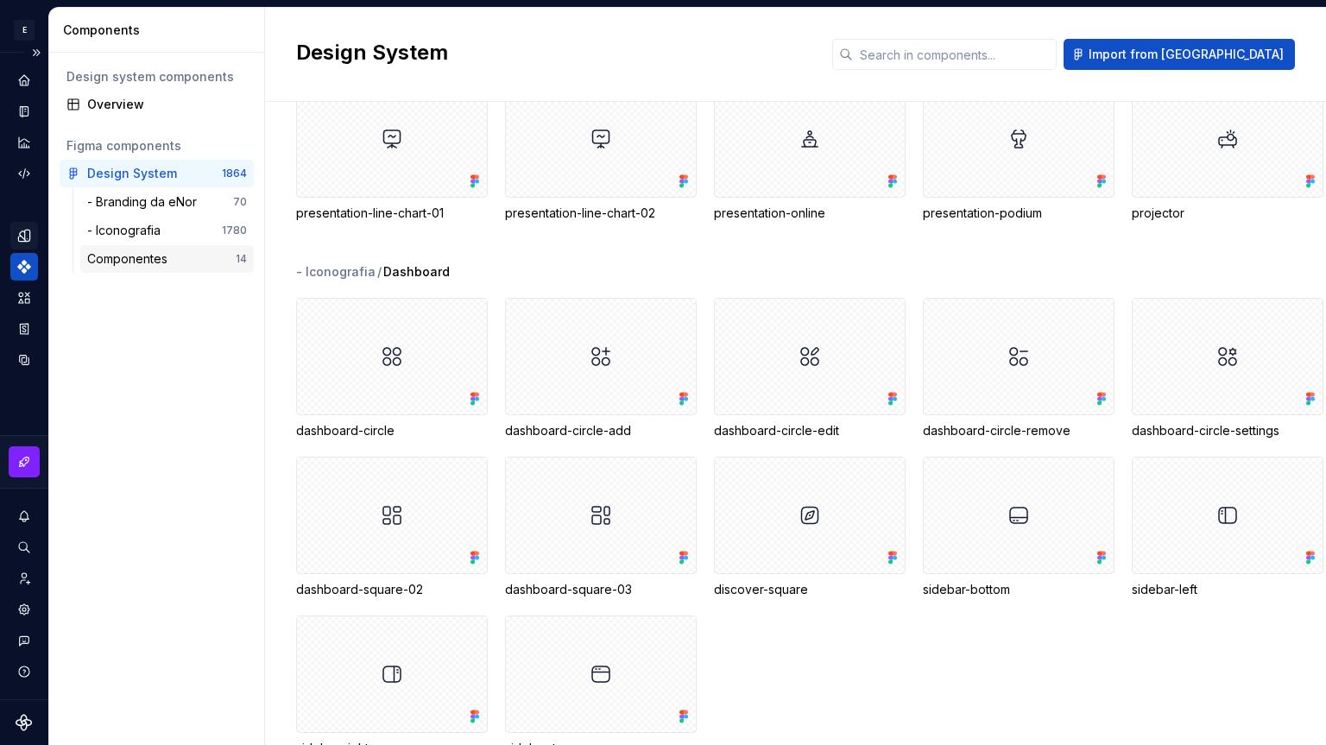
click at [153, 248] on div "Componentes 14" at bounding box center [167, 259] width 174 height 28
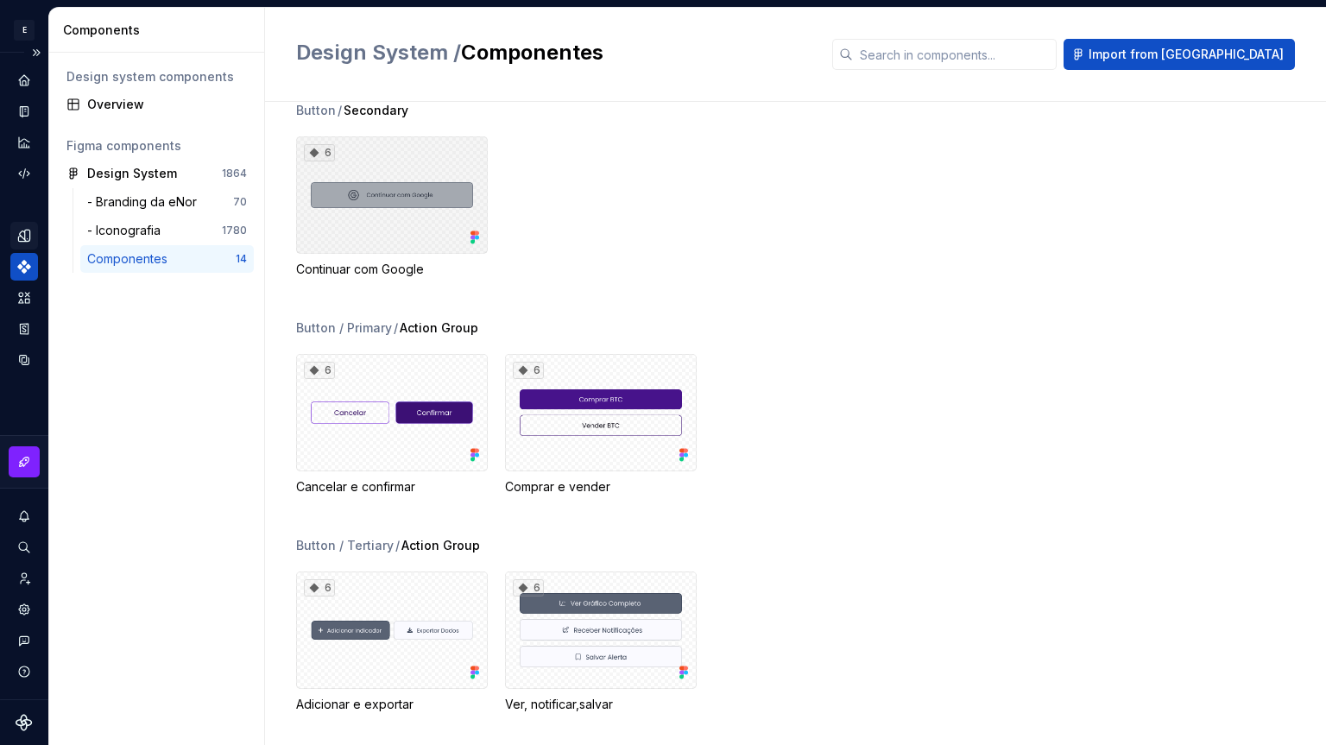
scroll to position [786, 0]
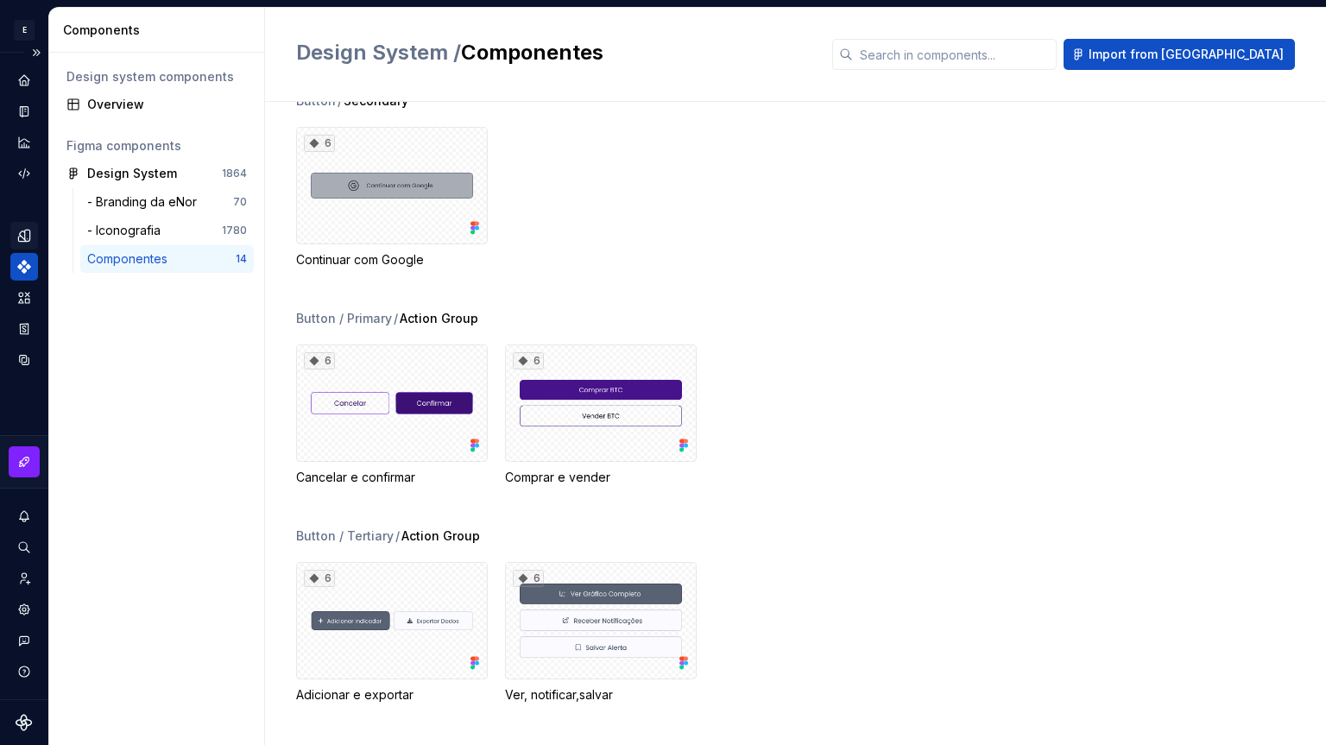
click at [22, 264] on icon "Components" at bounding box center [24, 267] width 16 height 16
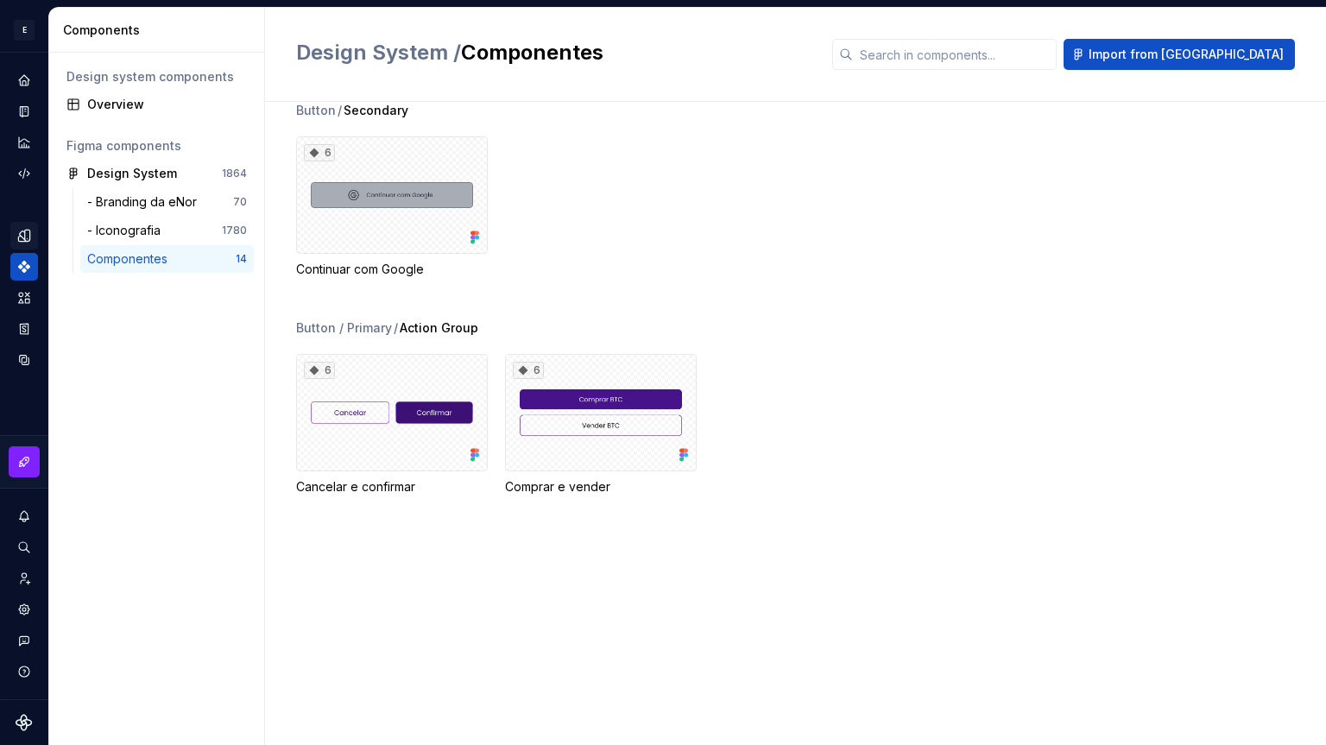
scroll to position [441, 0]
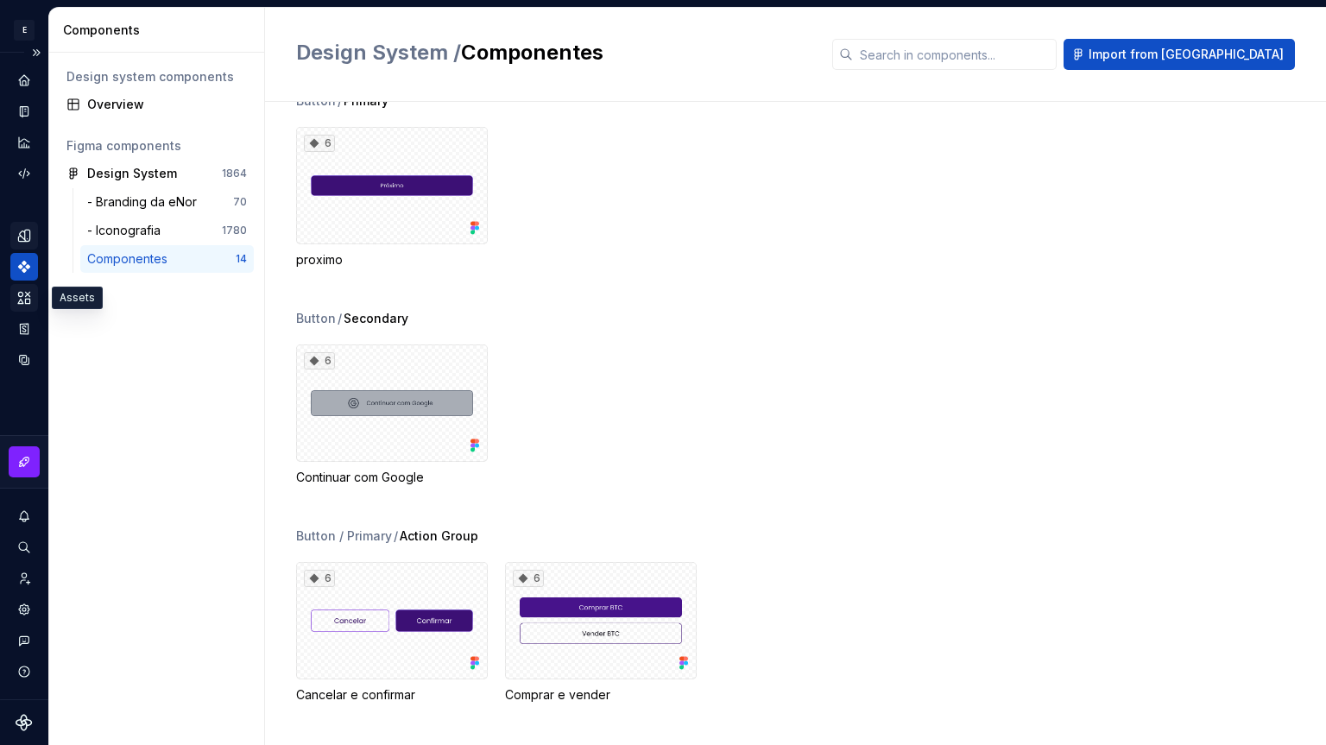
click at [17, 301] on icon "Assets" at bounding box center [24, 298] width 16 height 16
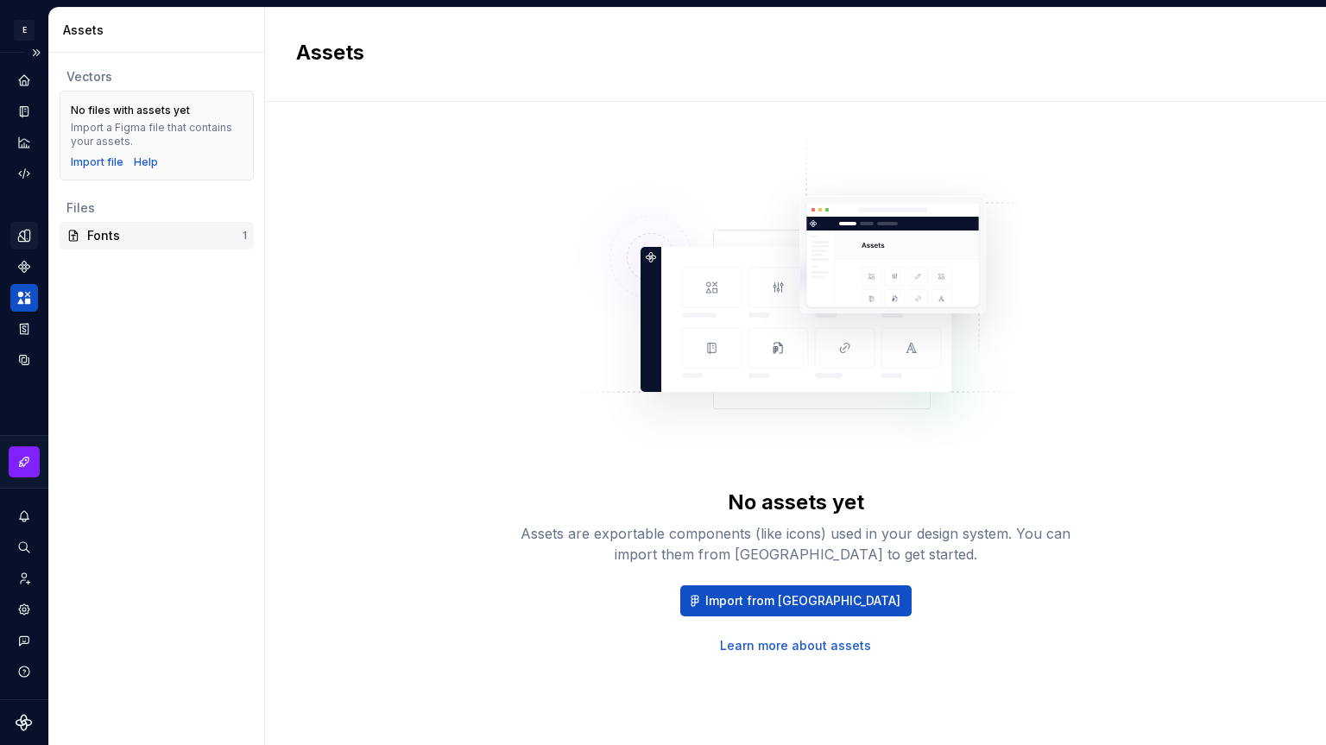
click at [158, 233] on div "Fonts" at bounding box center [164, 235] width 155 height 17
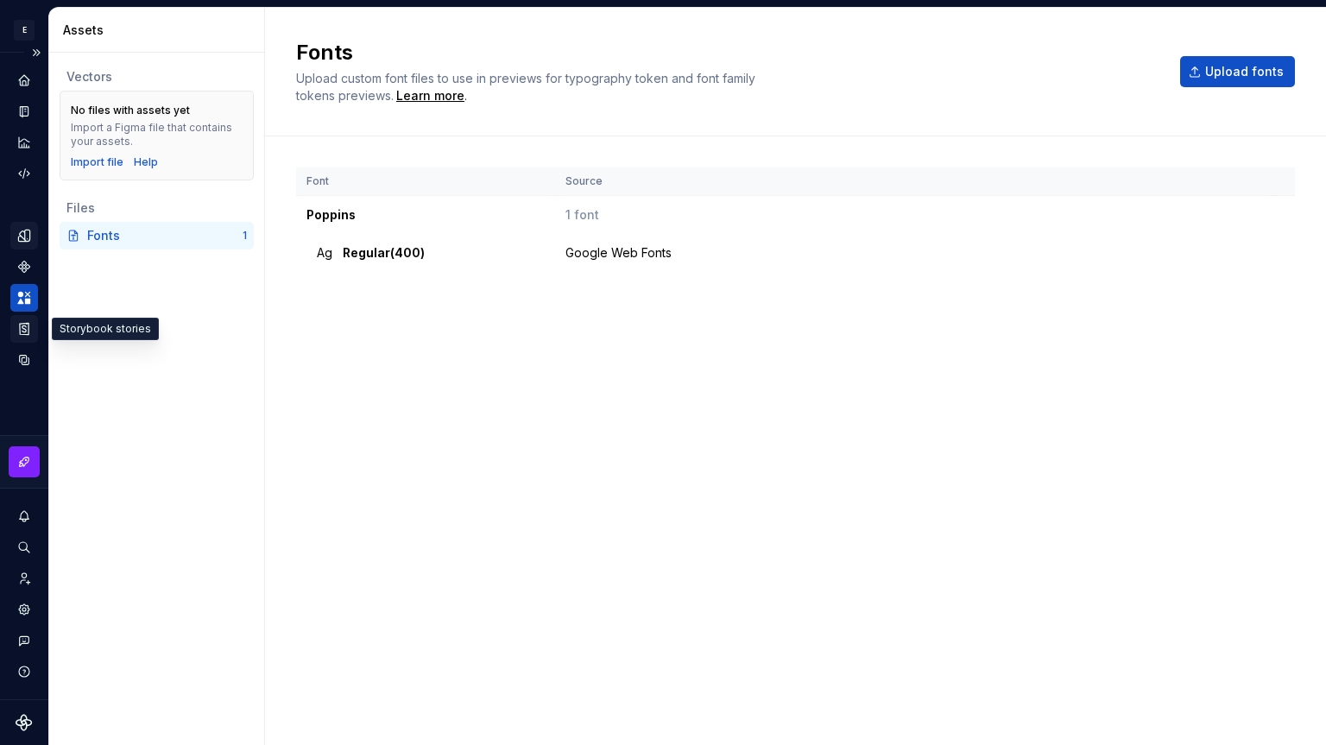
click at [22, 326] on icon "Storybook stories" at bounding box center [24, 329] width 16 height 16
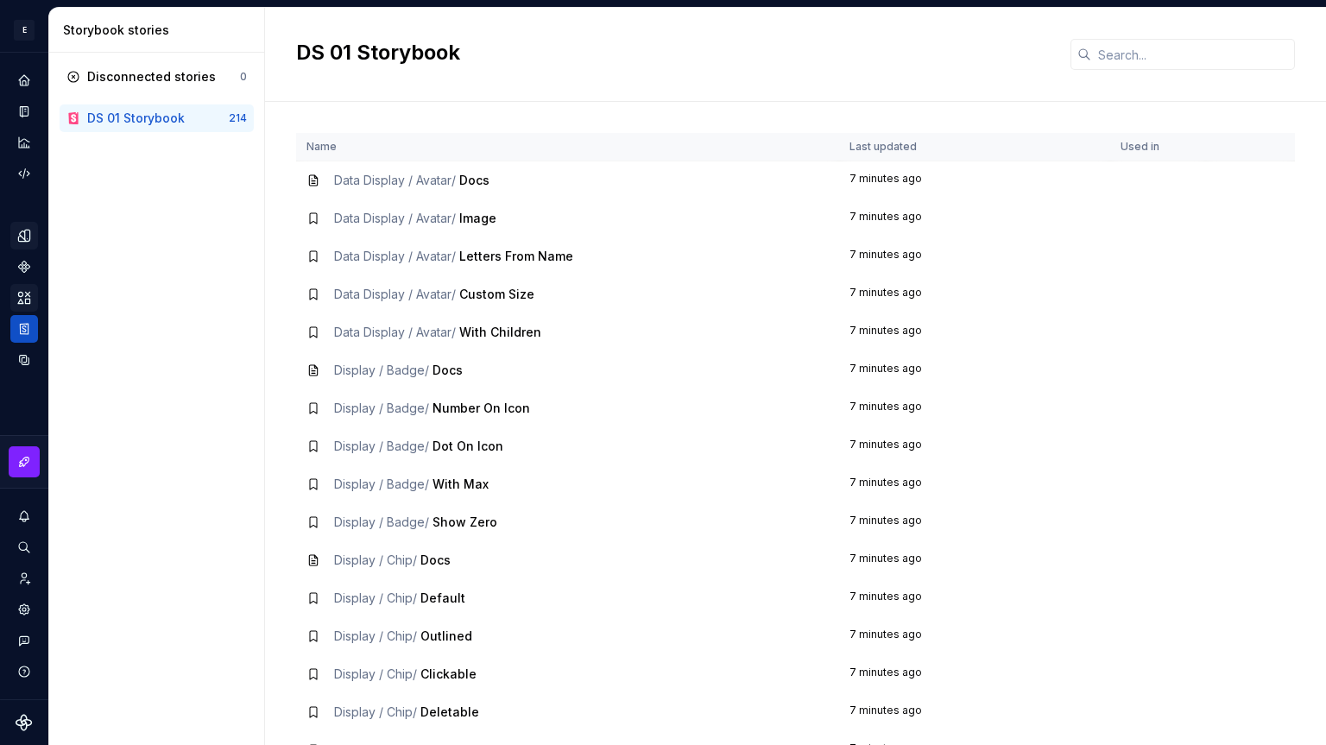
click at [132, 116] on div "DS 01 Storybook" at bounding box center [136, 118] width 98 height 17
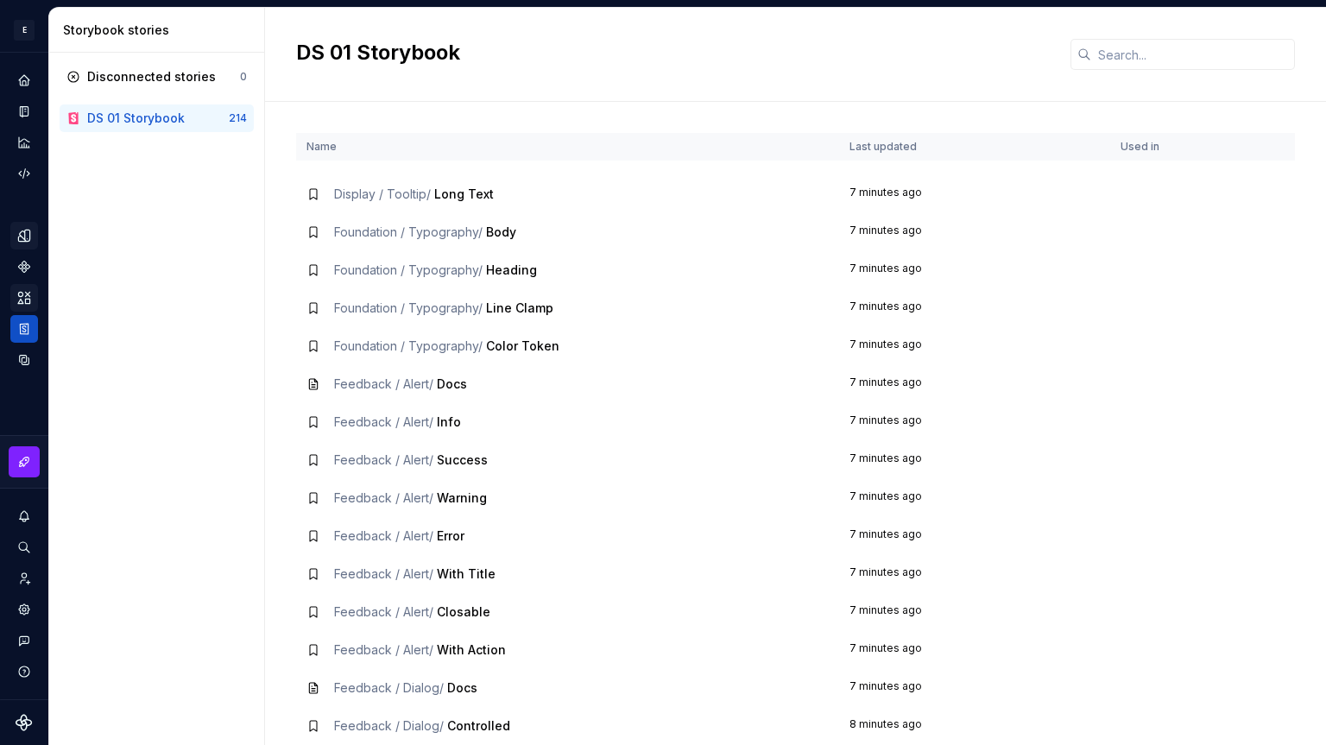
scroll to position [1813, 0]
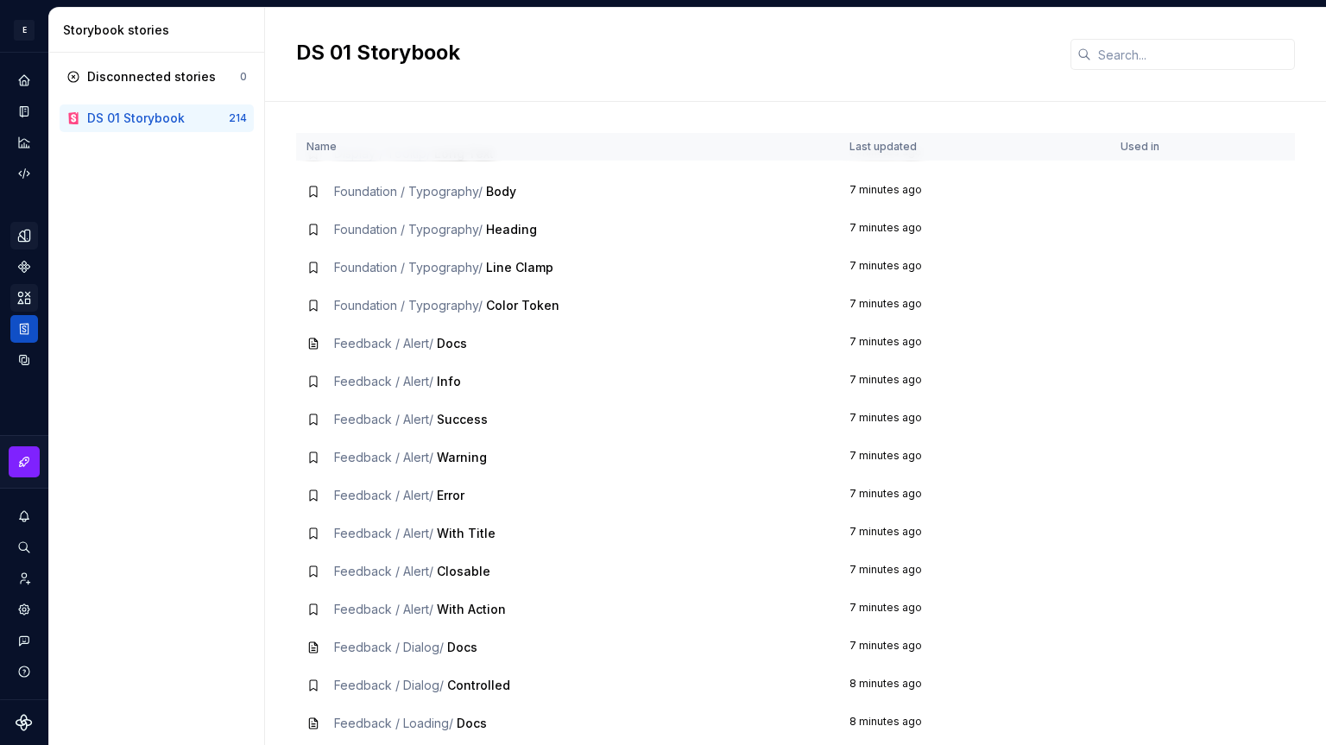
click at [312, 223] on icon at bounding box center [313, 230] width 14 height 14
click at [330, 230] on div "Foundation / Typography / Heading" at bounding box center [567, 229] width 522 height 17
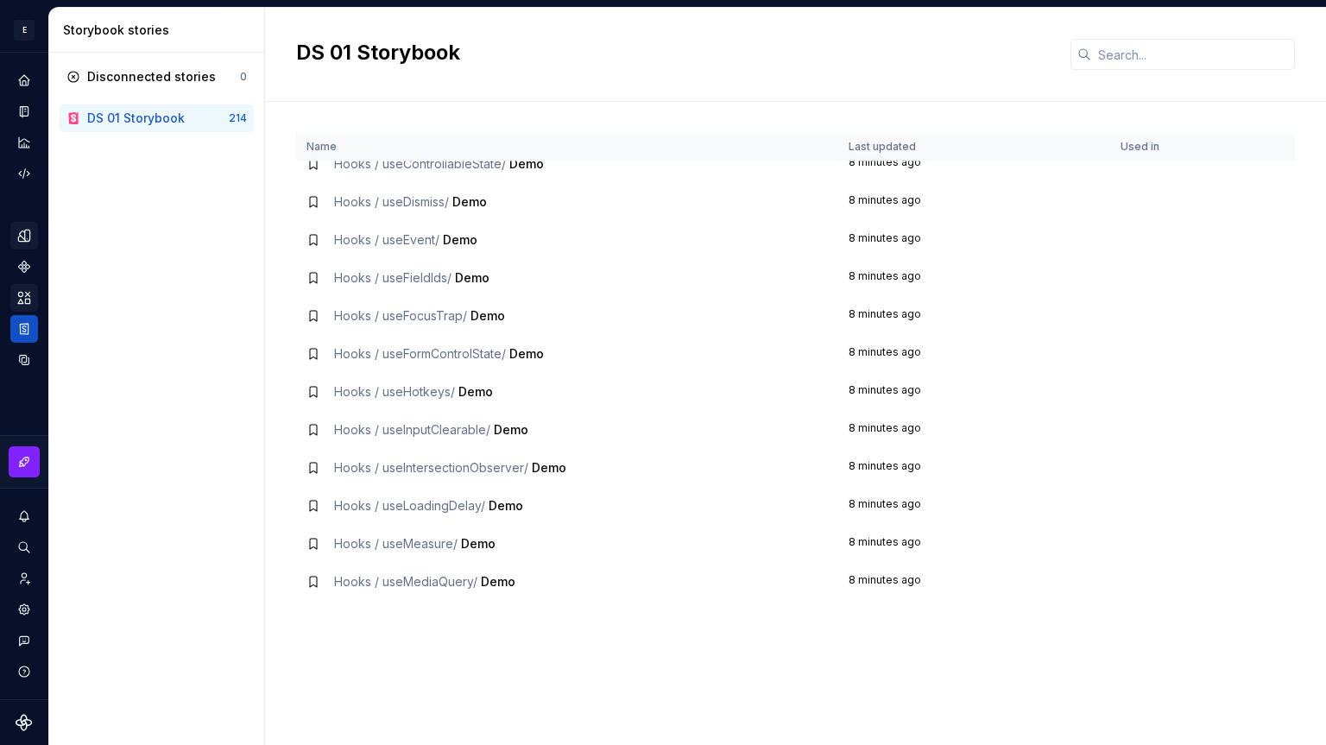
scroll to position [7545, 0]
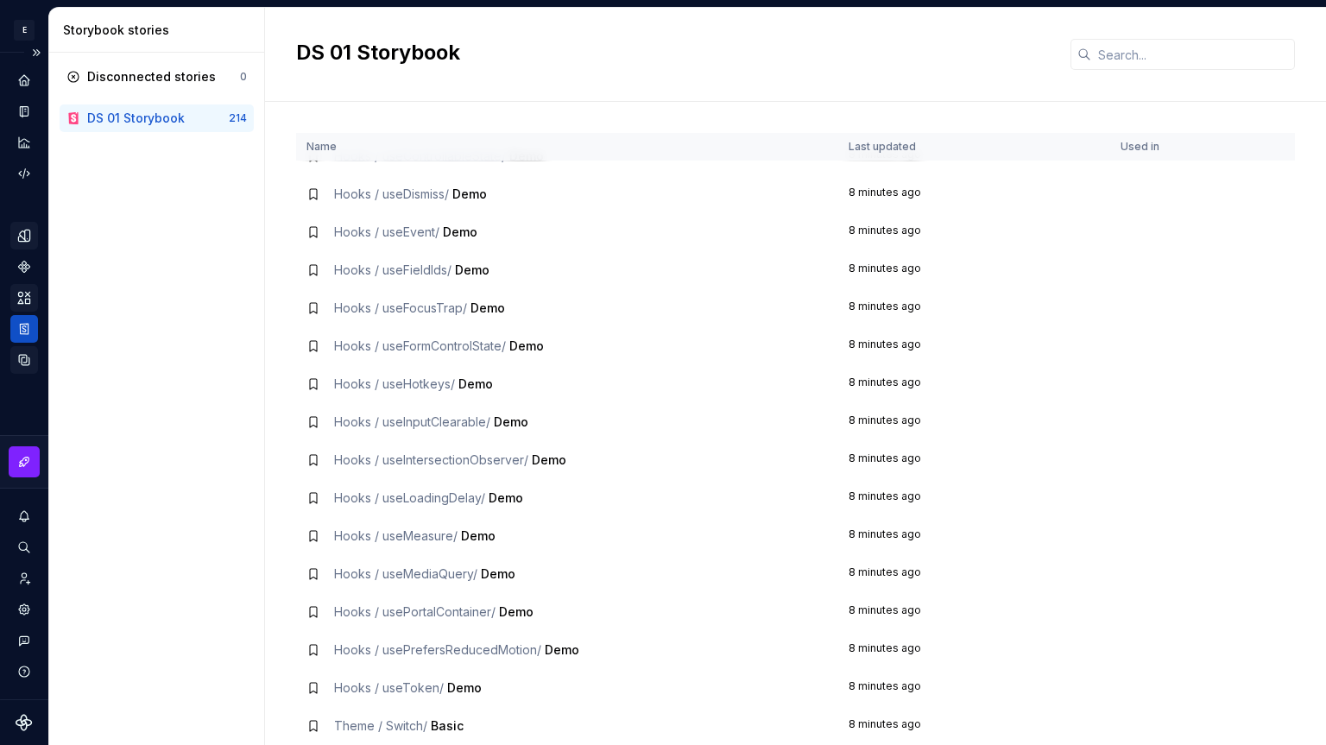
click at [28, 353] on icon "Data sources" at bounding box center [24, 360] width 16 height 16
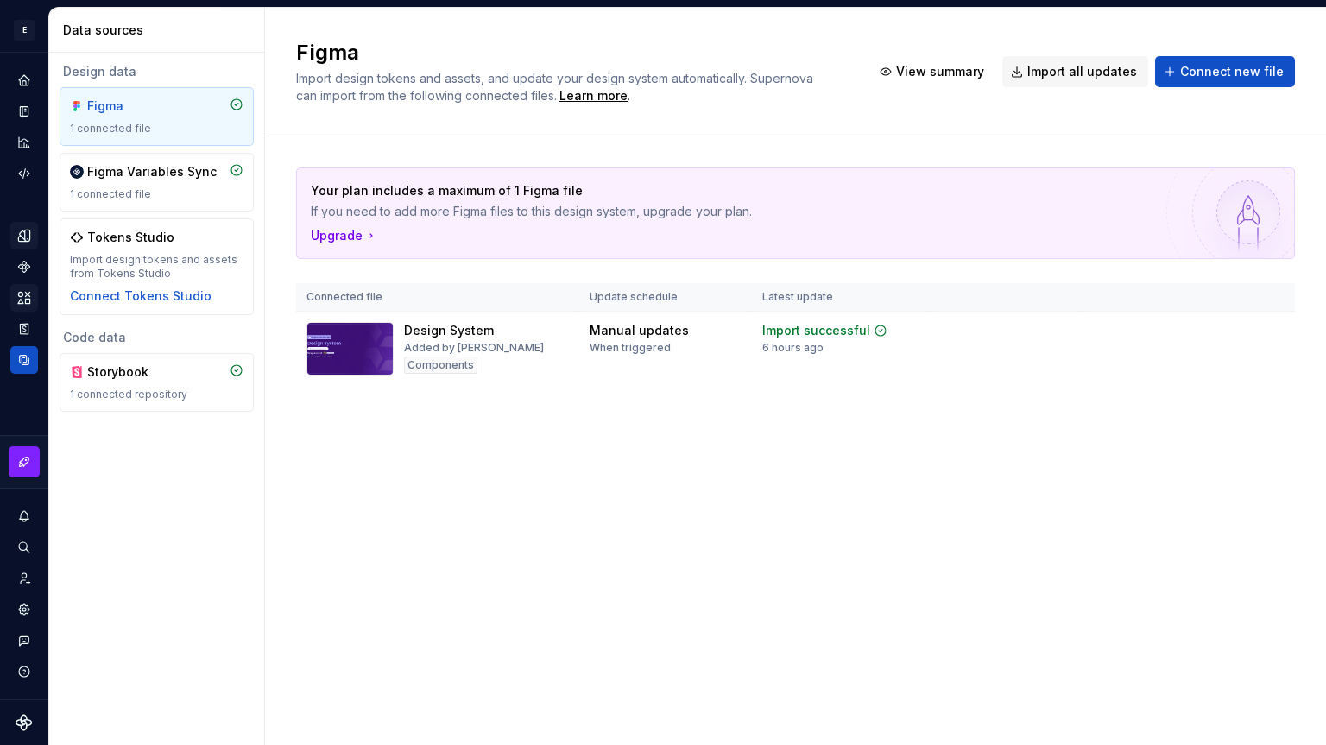
click at [229, 105] on div "Figma" at bounding box center [157, 106] width 174 height 17
click at [174, 377] on div "Storybook" at bounding box center [157, 371] width 174 height 17
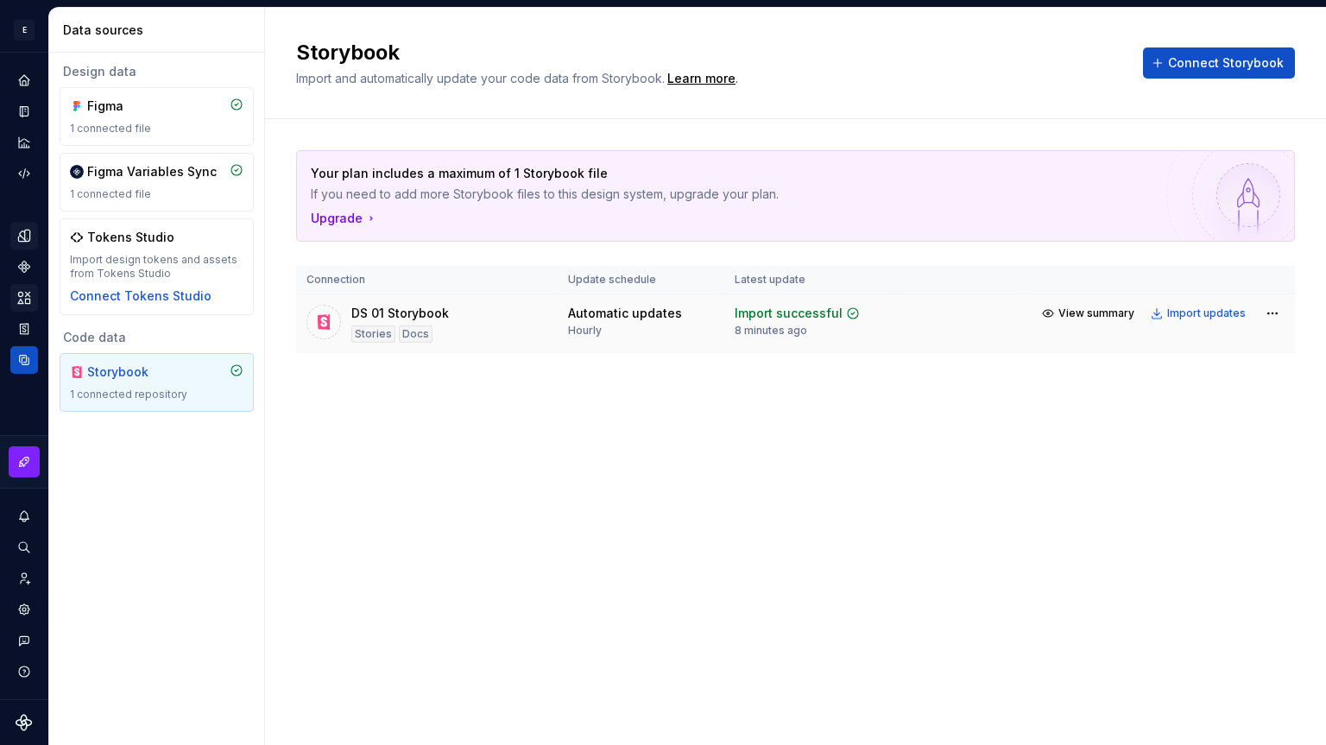
click at [409, 338] on div "Docs" at bounding box center [416, 333] width 34 height 17
click at [1102, 315] on span "View summary" at bounding box center [1096, 313] width 76 height 14
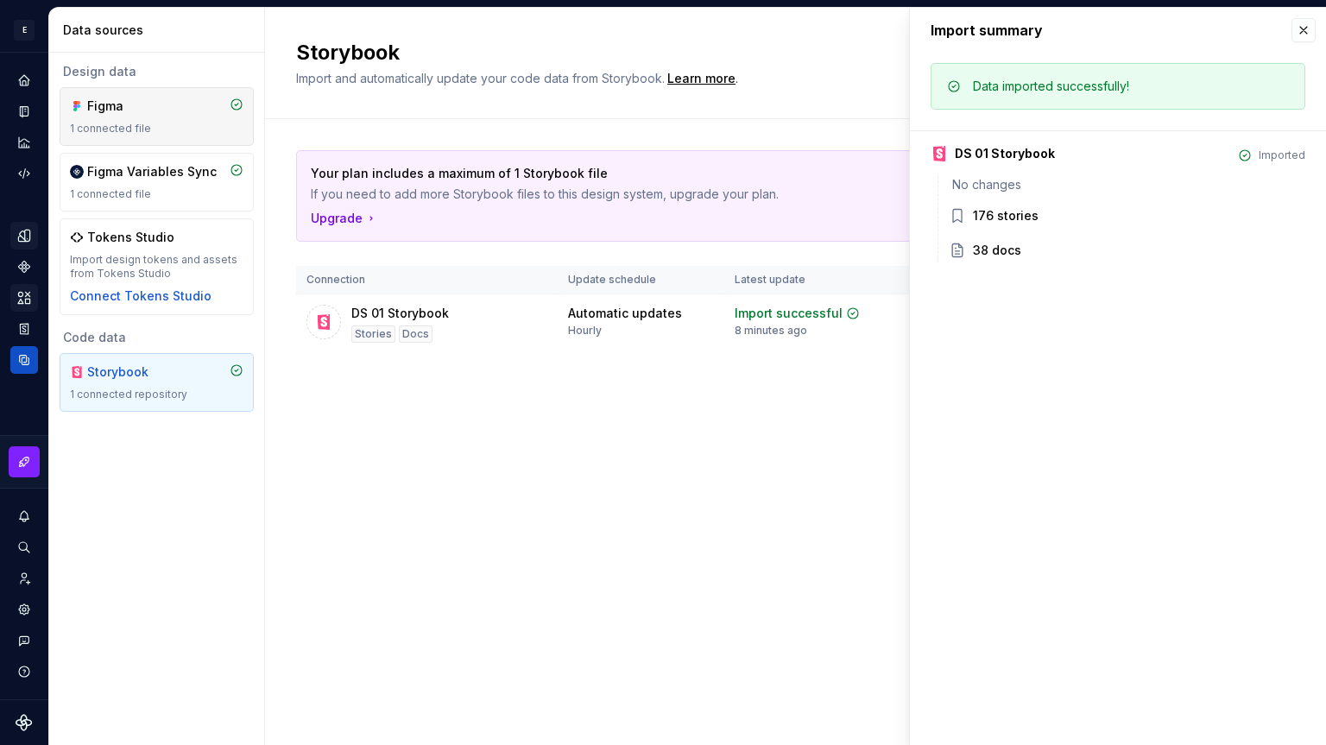
click at [129, 125] on div "1 connected file" at bounding box center [157, 129] width 174 height 14
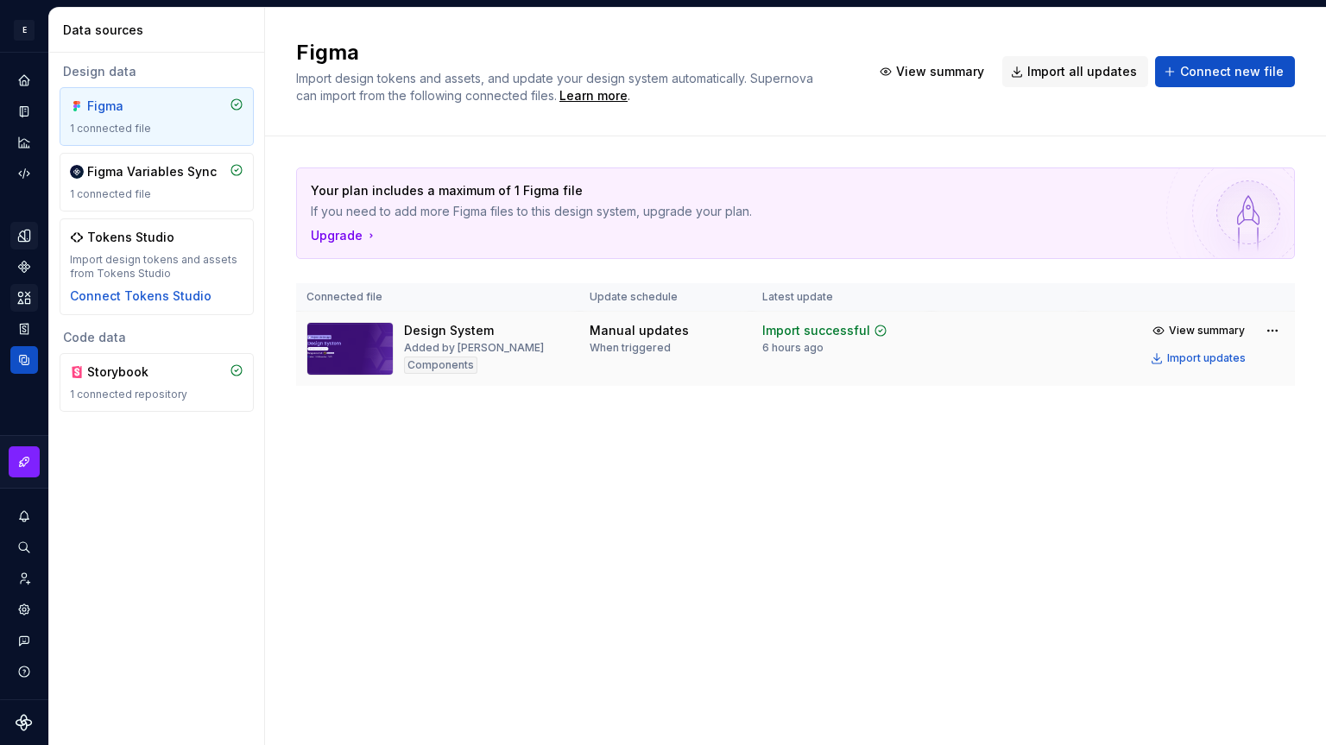
click at [357, 354] on img at bounding box center [349, 349] width 87 height 54
click at [1193, 333] on span "View summary" at bounding box center [1207, 331] width 76 height 14
